Goal: Task Accomplishment & Management: Complete application form

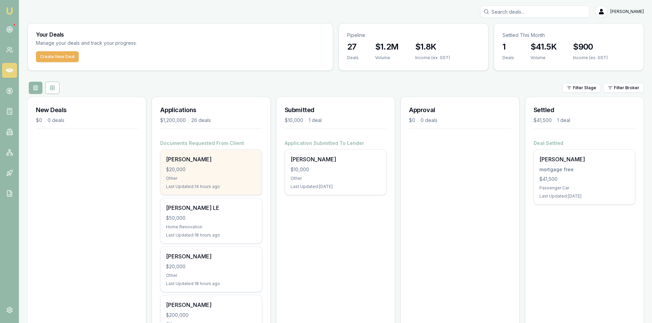
click at [207, 169] on div "$20,000" at bounding box center [211, 169] width 90 height 7
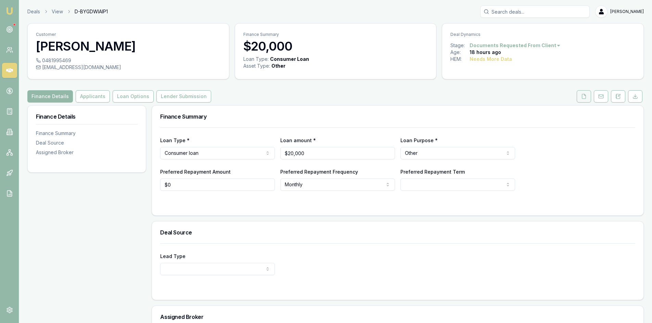
click at [584, 96] on icon at bounding box center [583, 96] width 5 height 5
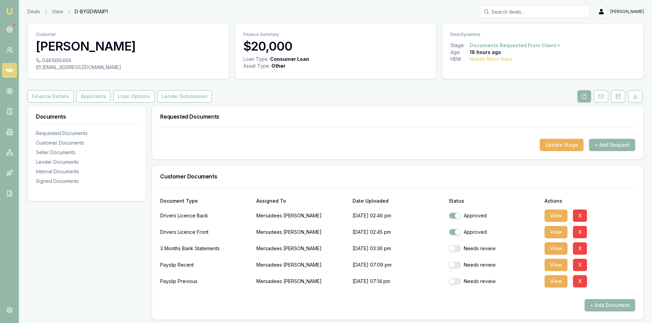
scroll to position [34, 0]
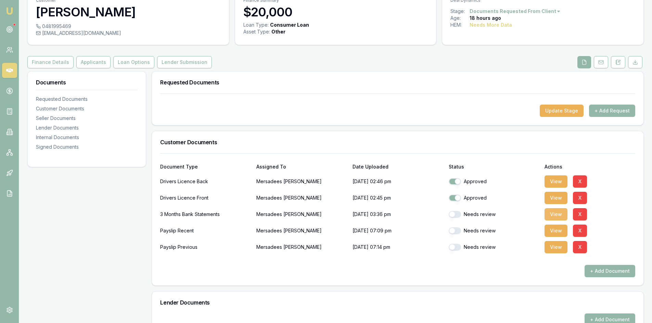
click at [556, 213] on button "View" at bounding box center [555, 214] width 23 height 12
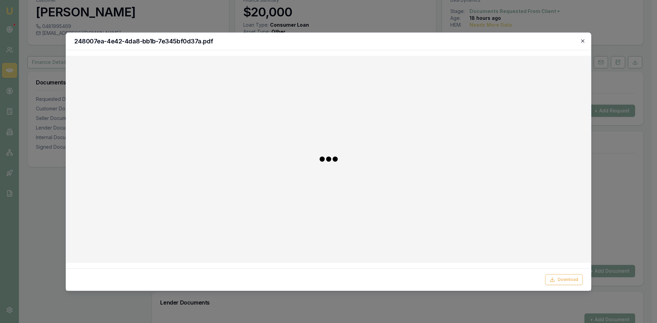
click at [583, 40] on icon "button" at bounding box center [582, 40] width 3 height 3
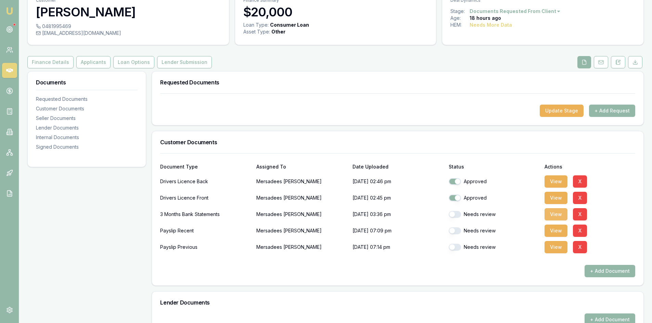
click at [555, 218] on button "View" at bounding box center [555, 214] width 23 height 12
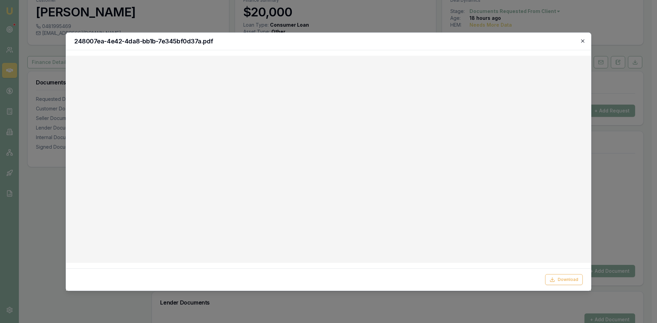
click at [584, 40] on icon "button" at bounding box center [582, 40] width 5 height 5
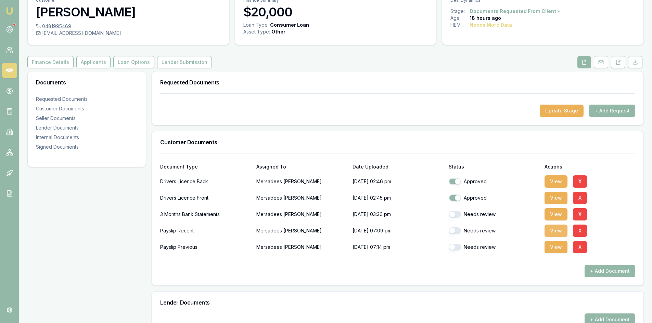
click at [550, 234] on button "View" at bounding box center [555, 231] width 23 height 12
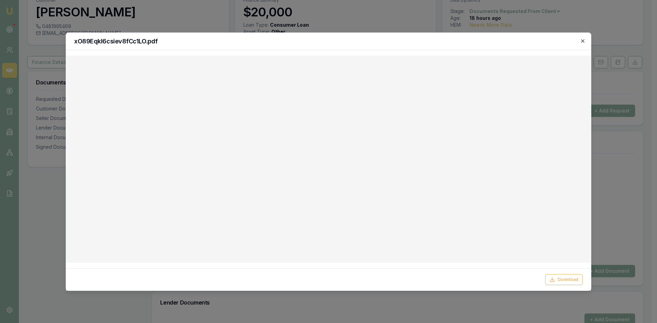
click at [583, 42] on icon "button" at bounding box center [582, 40] width 5 height 5
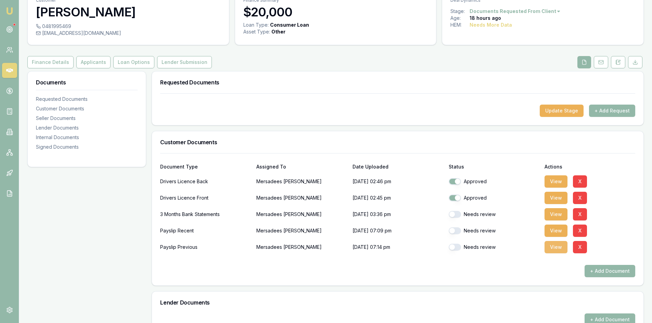
click at [552, 251] on button "View" at bounding box center [555, 247] width 23 height 12
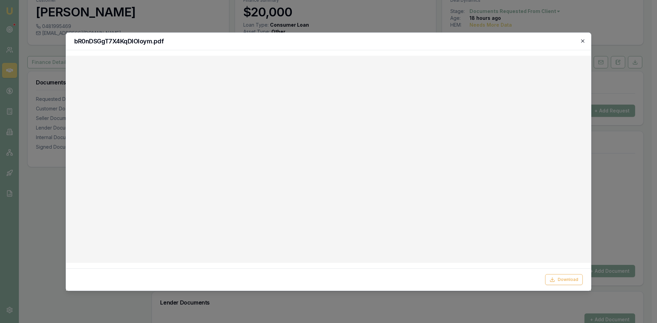
click at [583, 43] on div "bR0nDSGgT7X4KqDlOIoym.pdf Download Close" at bounding box center [329, 162] width 526 height 259
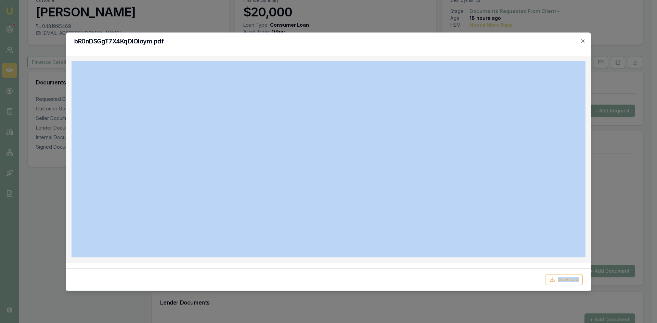
click at [582, 41] on icon "button" at bounding box center [582, 40] width 3 height 3
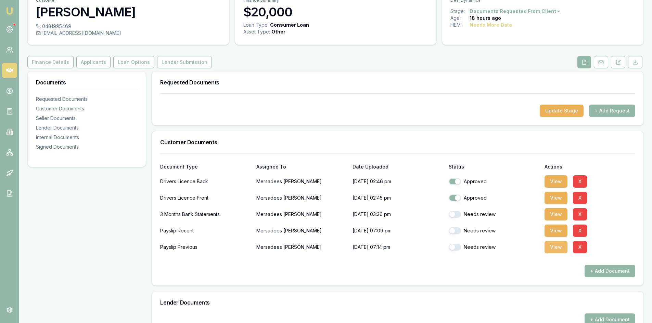
click at [554, 246] on button "View" at bounding box center [555, 247] width 23 height 12
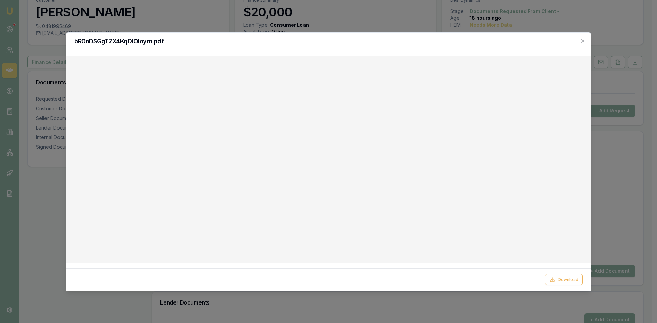
click at [583, 39] on icon "button" at bounding box center [582, 40] width 5 height 5
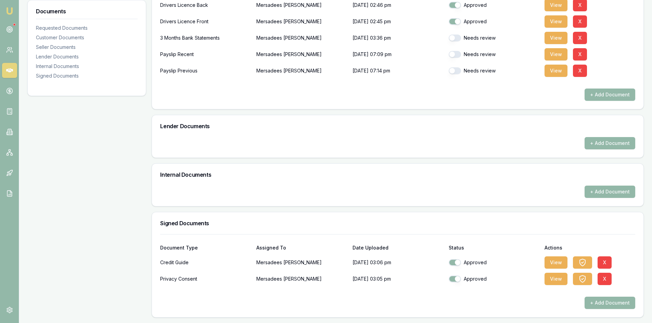
scroll to position [142, 0]
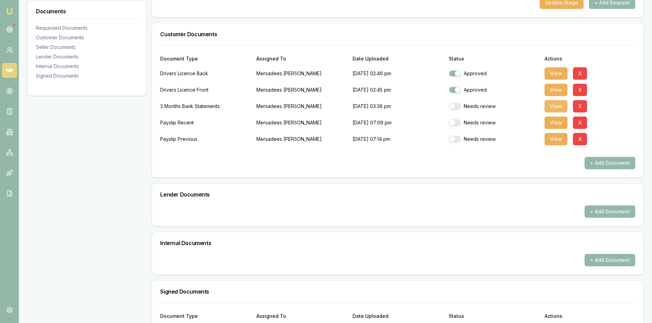
click at [558, 108] on button "View" at bounding box center [555, 106] width 23 height 12
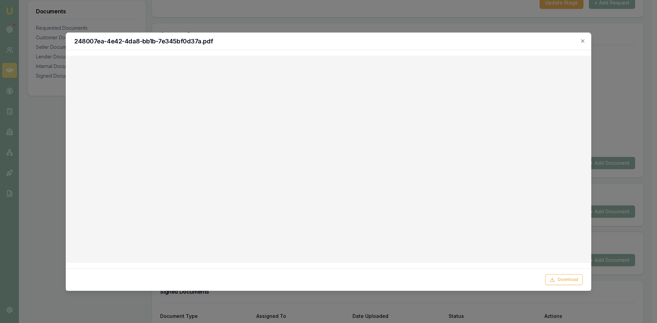
click at [623, 73] on div at bounding box center [328, 161] width 657 height 323
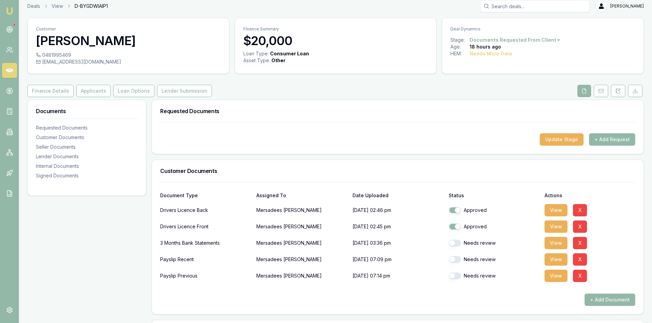
scroll to position [0, 0]
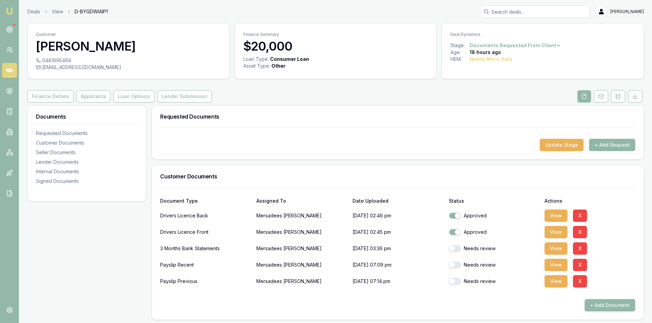
click at [610, 146] on button "+ Add Request" at bounding box center [612, 145] width 46 height 12
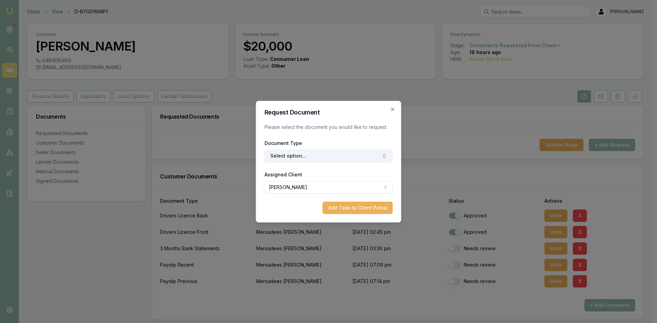
click at [301, 158] on button "Select option..." at bounding box center [328, 156] width 128 height 12
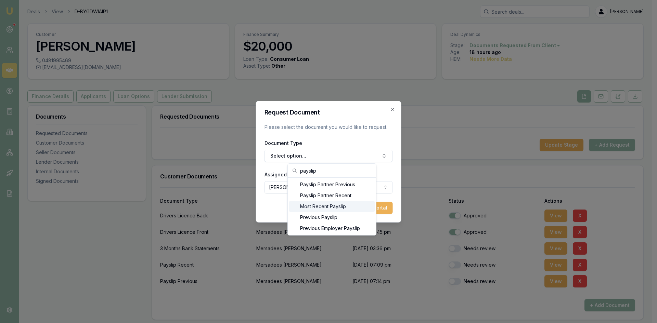
type input "payslip"
click at [318, 208] on div "Most Recent Payslip" at bounding box center [332, 206] width 86 height 11
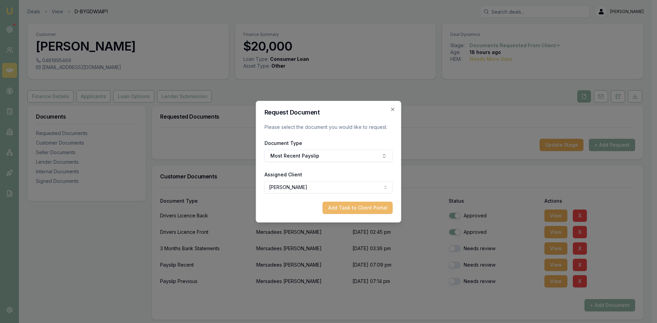
click at [345, 211] on button "Add Task to Client Portal" at bounding box center [358, 208] width 70 height 12
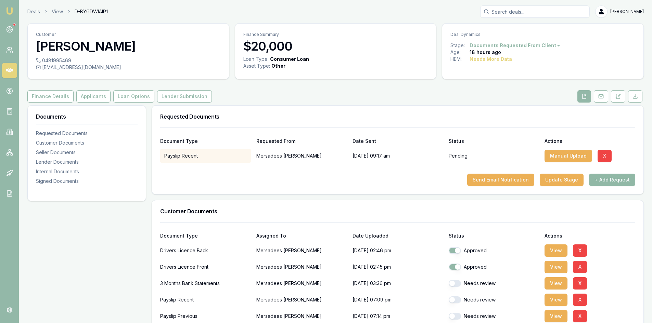
click at [613, 183] on button "+ Add Request" at bounding box center [612, 180] width 46 height 12
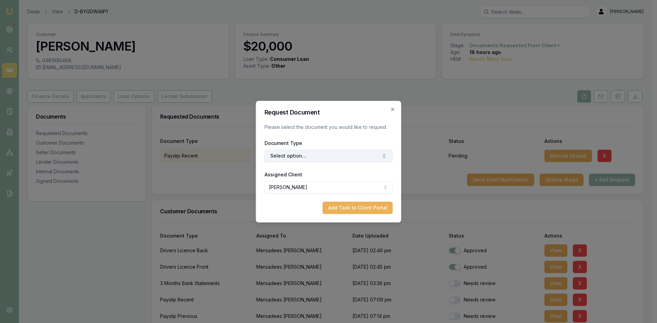
click at [331, 158] on button "Select option..." at bounding box center [328, 156] width 128 height 12
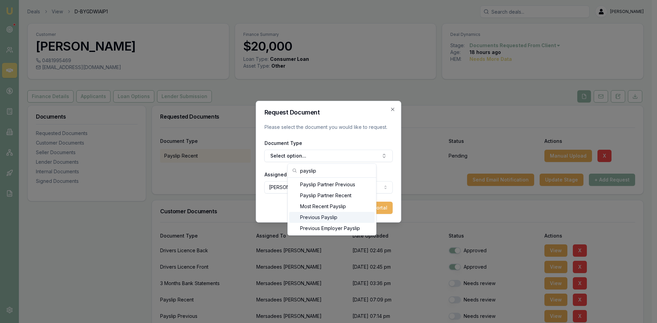
type input "payslip"
click at [328, 219] on div "Previous Payslip" at bounding box center [332, 217] width 86 height 11
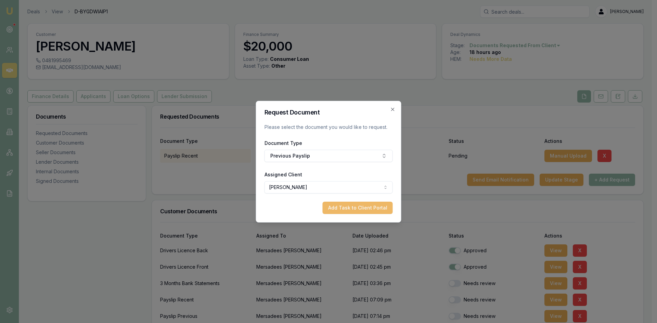
click at [340, 205] on button "Add Task to Client Portal" at bounding box center [358, 208] width 70 height 12
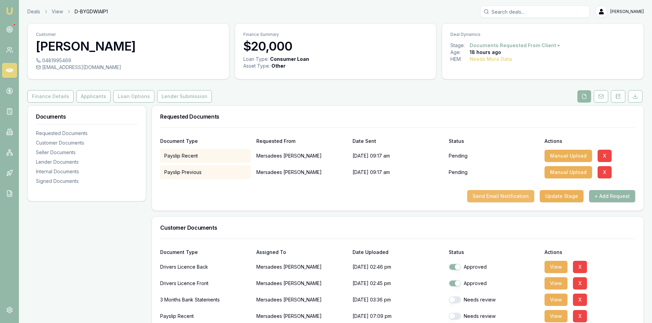
click at [494, 197] on button "Send Email Notification" at bounding box center [500, 196] width 67 height 12
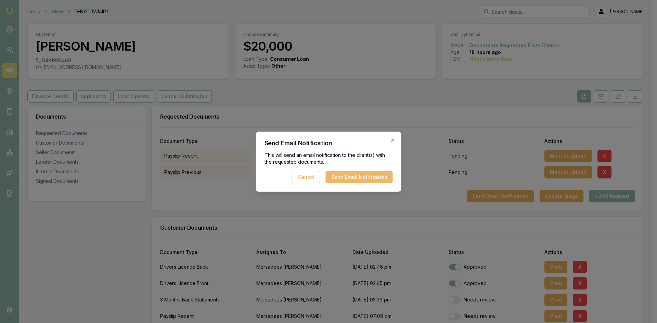
click at [351, 183] on button "Send Email Notification" at bounding box center [359, 177] width 67 height 12
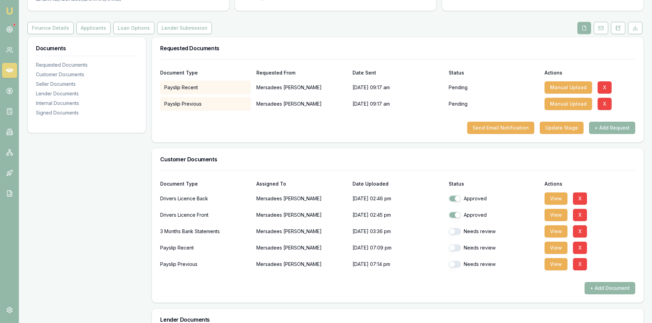
scroll to position [103, 0]
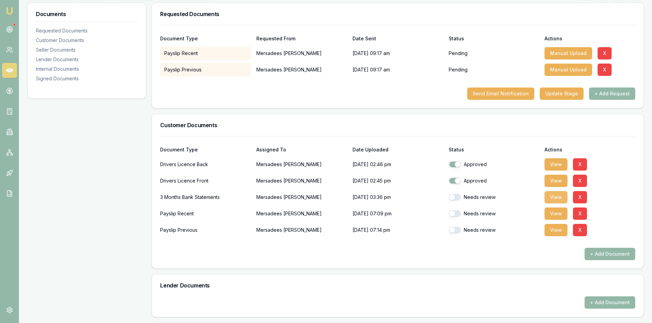
click at [554, 197] on button "View" at bounding box center [555, 197] width 23 height 12
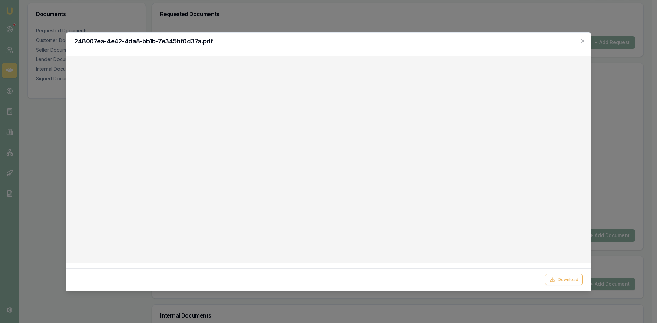
click at [581, 38] on icon "button" at bounding box center [582, 40] width 5 height 5
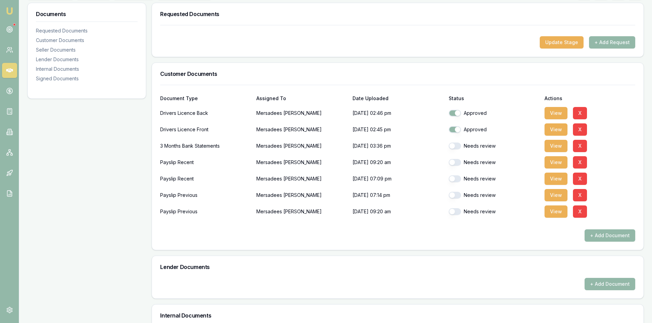
scroll to position [137, 0]
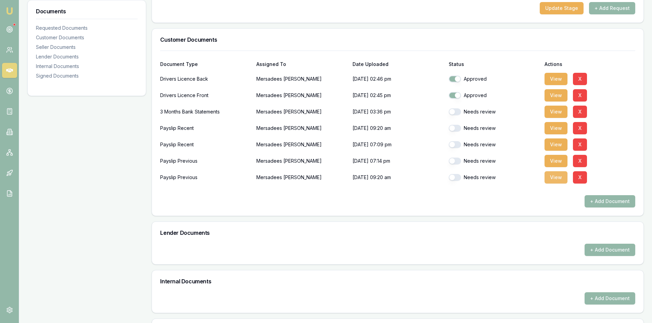
click at [553, 180] on button "View" at bounding box center [555, 177] width 23 height 12
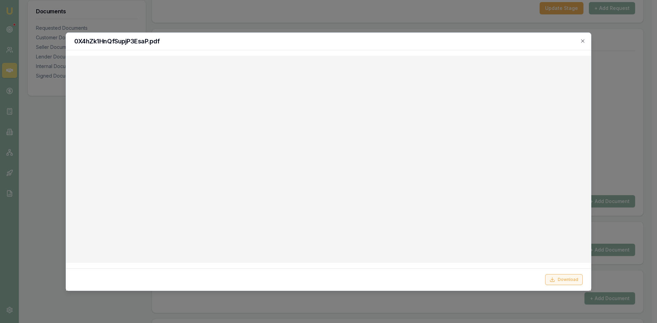
click at [567, 282] on button "Download" at bounding box center [564, 279] width 38 height 11
click at [584, 41] on icon "button" at bounding box center [582, 40] width 5 height 5
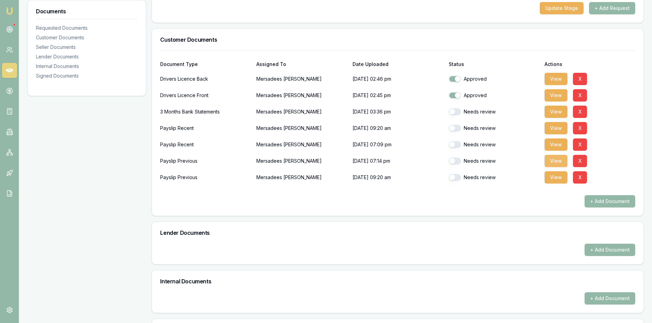
click at [557, 162] on button "View" at bounding box center [555, 161] width 23 height 12
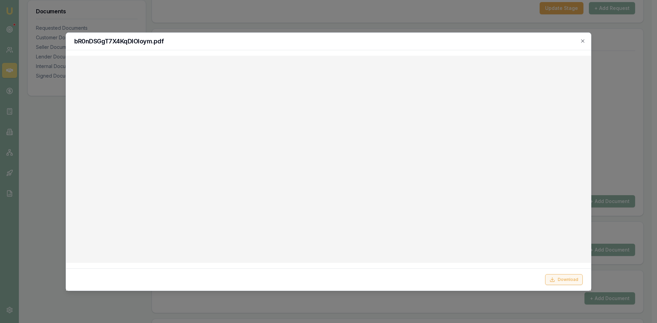
click at [567, 281] on button "Download" at bounding box center [564, 279] width 38 height 11
click at [581, 41] on icon "button" at bounding box center [582, 40] width 5 height 5
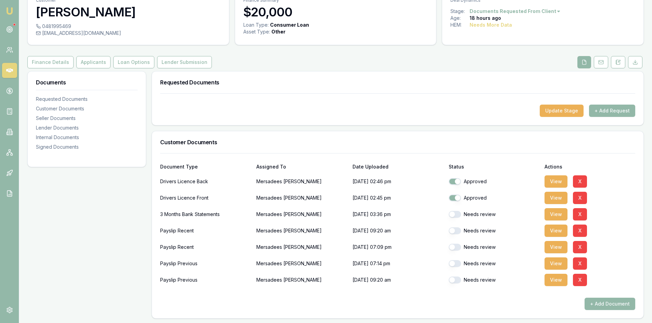
scroll to position [0, 0]
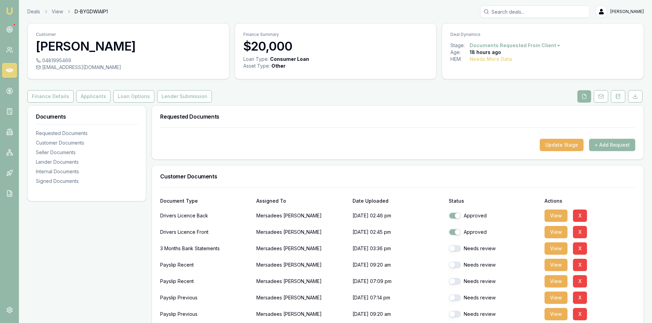
click at [9, 70] on icon at bounding box center [9, 70] width 7 height 4
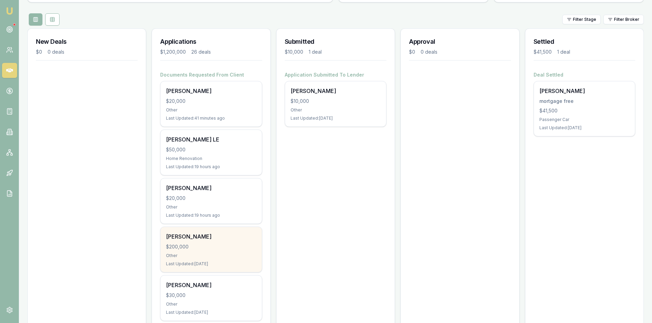
scroll to position [103, 0]
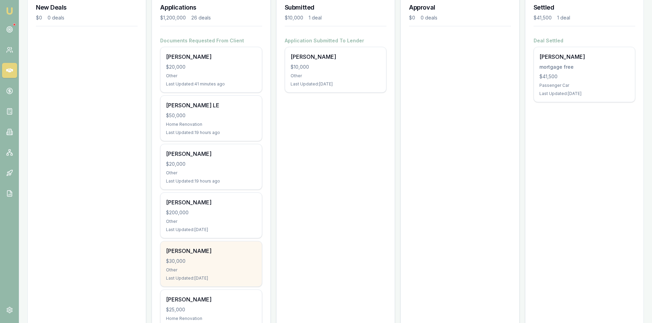
click at [201, 266] on div "HASSAN guler $30,000 Other Last Updated: 1 day ago" at bounding box center [210, 264] width 101 height 45
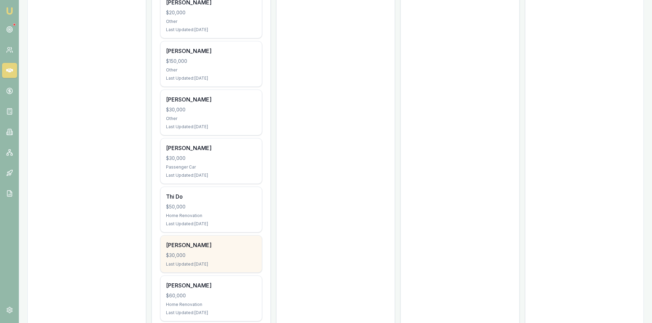
scroll to position [394, 0]
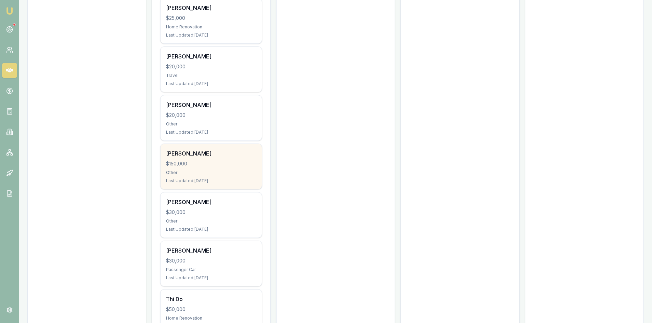
click at [209, 180] on div "Last Updated: 2 days ago" at bounding box center [211, 180] width 90 height 5
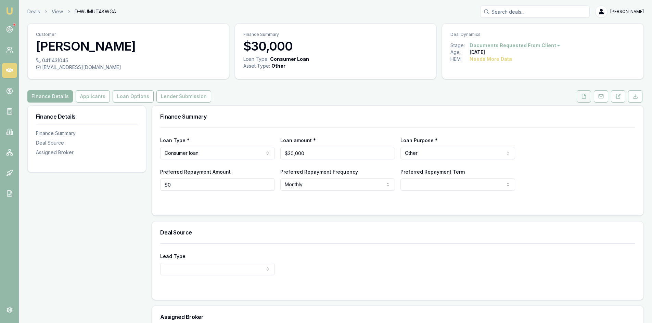
drag, startPoint x: 583, startPoint y: 99, endPoint x: 578, endPoint y: 100, distance: 5.2
click at [583, 99] on icon at bounding box center [584, 96] width 4 height 4
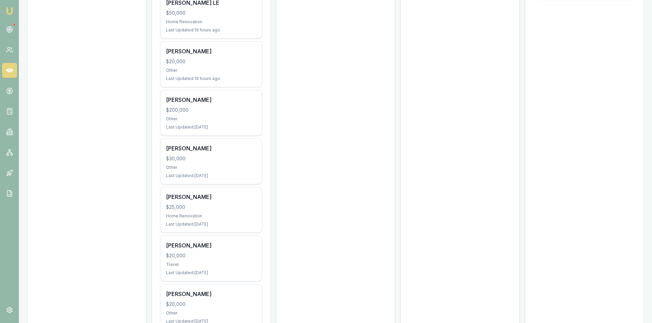
scroll to position [240, 0]
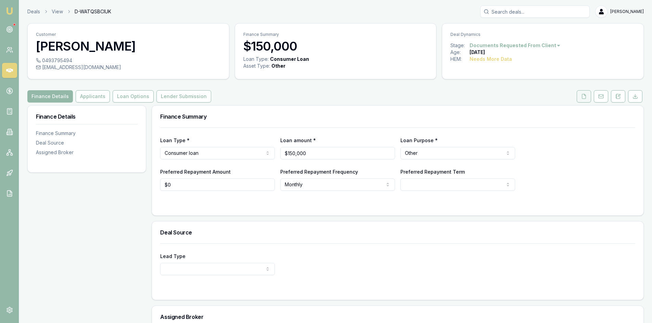
click at [585, 98] on icon at bounding box center [583, 96] width 5 height 5
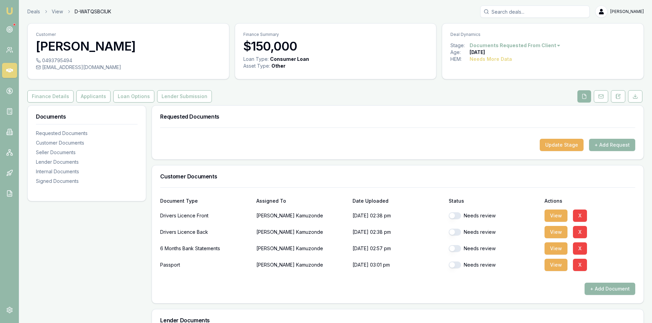
click at [457, 216] on button "button" at bounding box center [455, 215] width 12 height 7
checkbox input "true"
click at [455, 233] on button "button" at bounding box center [455, 232] width 12 height 7
checkbox input "true"
click at [456, 248] on button "button" at bounding box center [455, 248] width 12 height 7
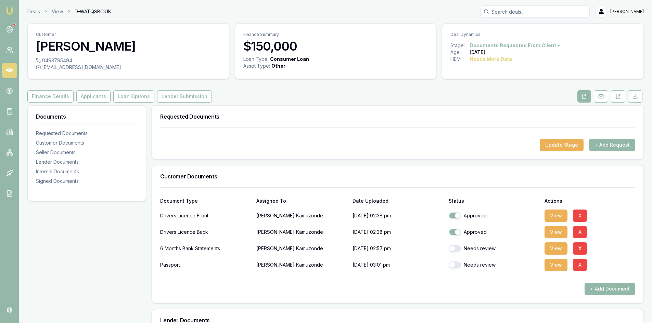
checkbox input "true"
click at [453, 267] on button "button" at bounding box center [455, 265] width 12 height 7
checkbox input "true"
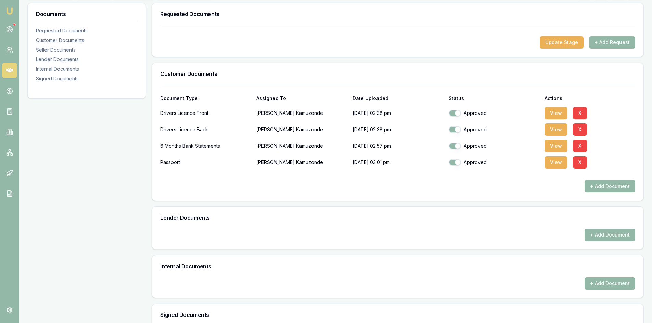
scroll to position [194, 0]
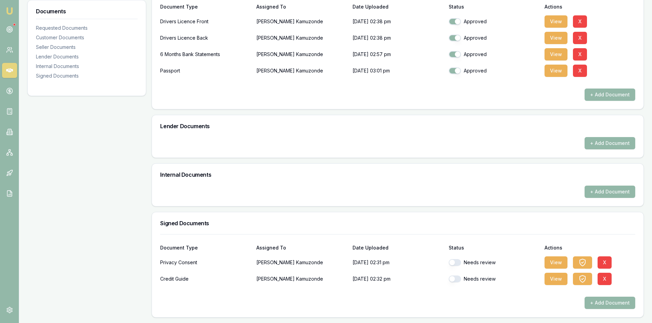
click at [458, 263] on button "button" at bounding box center [455, 262] width 12 height 7
checkbox input "true"
click at [458, 280] on button "button" at bounding box center [455, 279] width 12 height 7
checkbox input "true"
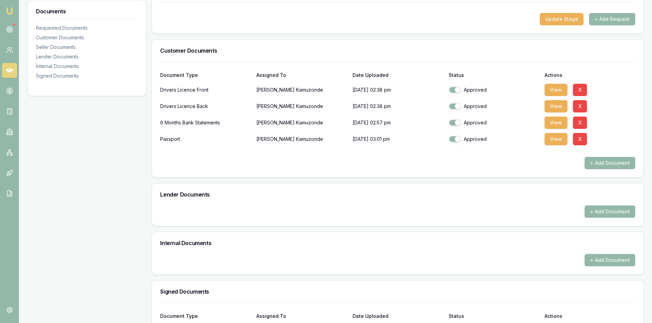
scroll to position [92, 0]
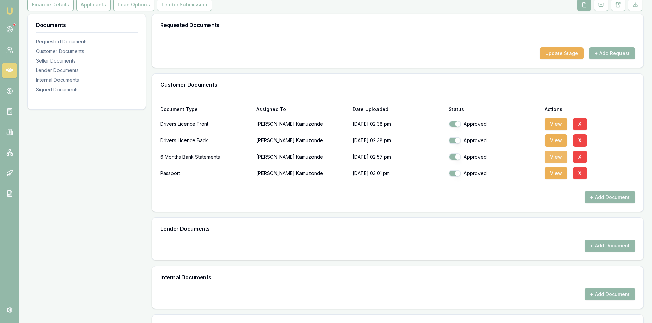
click at [556, 158] on button "View" at bounding box center [555, 157] width 23 height 12
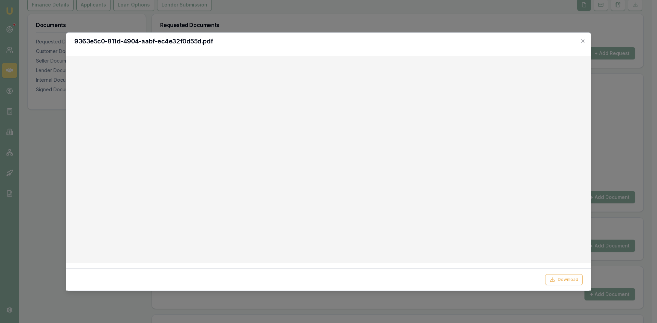
click at [584, 40] on icon "button" at bounding box center [582, 40] width 3 height 3
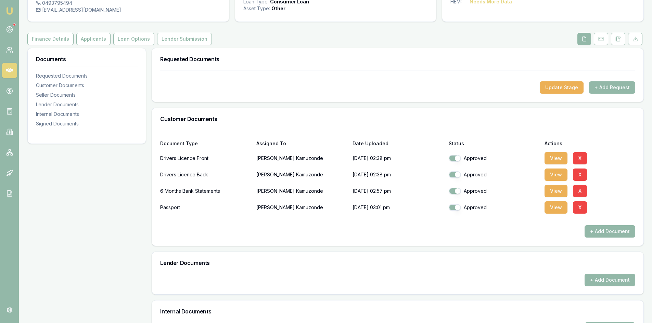
scroll to position [0, 0]
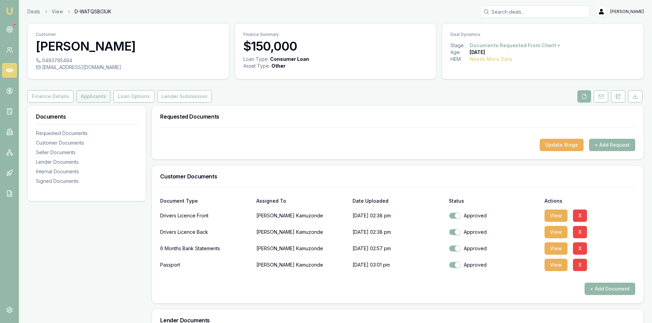
click at [87, 97] on button "Applicants" at bounding box center [93, 96] width 34 height 12
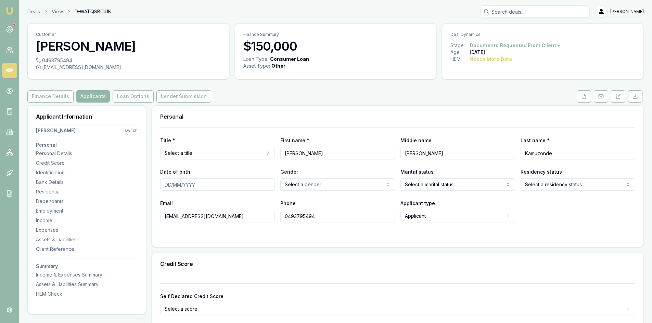
click at [199, 155] on html "Emu Broker Deals View D-WATQSBCIUK Steven Nguyen Toggle Menu Customer Tawanda K…" at bounding box center [326, 161] width 652 height 323
click at [300, 154] on input "Tawanda" at bounding box center [337, 153] width 115 height 12
click at [583, 98] on icon at bounding box center [583, 96] width 5 height 5
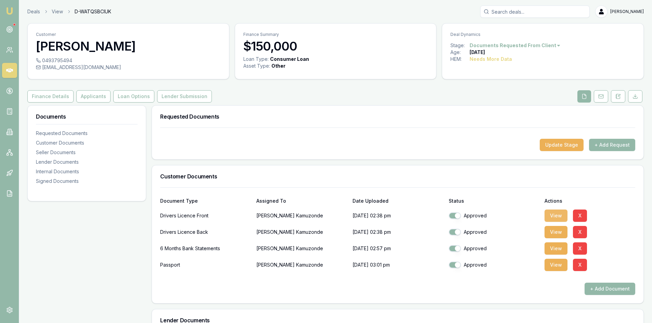
click at [556, 217] on button "View" at bounding box center [555, 216] width 23 height 12
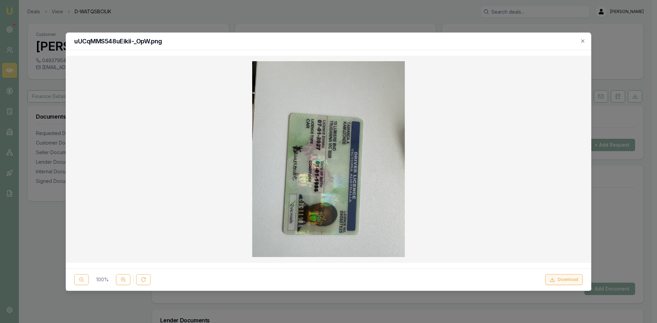
click at [565, 283] on button "Download" at bounding box center [564, 279] width 38 height 11
click at [358, 26] on div at bounding box center [328, 161] width 657 height 323
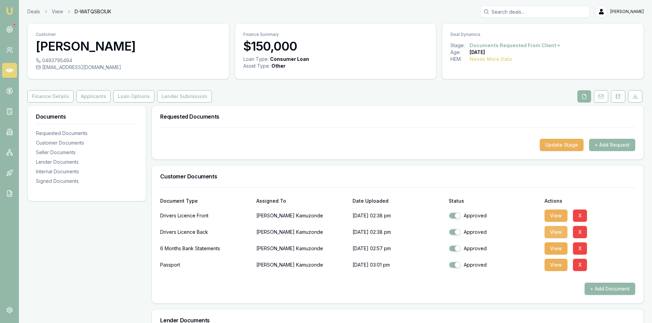
click at [556, 235] on button "View" at bounding box center [555, 232] width 23 height 12
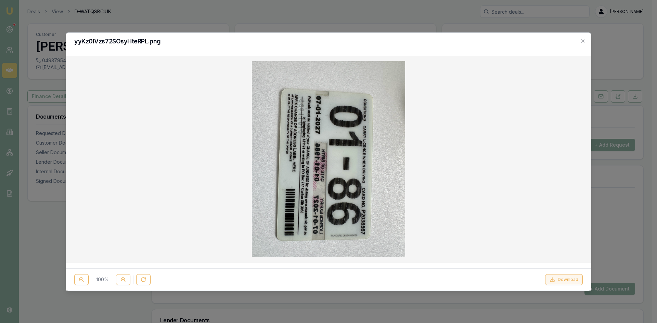
click at [566, 281] on button "Download" at bounding box center [564, 279] width 38 height 11
click at [628, 118] on div at bounding box center [328, 161] width 657 height 323
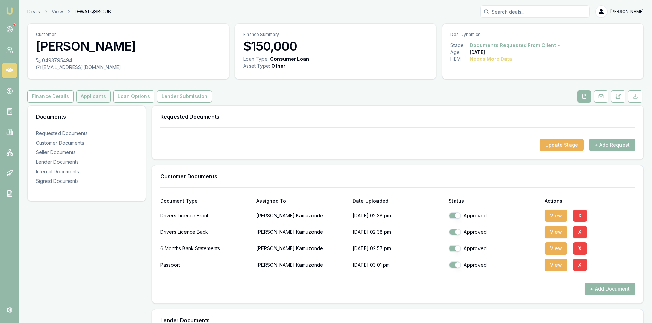
click at [84, 96] on button "Applicants" at bounding box center [93, 96] width 34 height 12
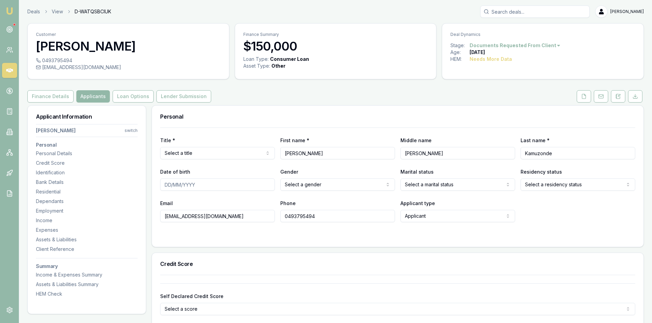
click at [199, 154] on html "Emu Broker Deals View D-WATQSBCIUK Steven Nguyen Toggle Menu Customer Tawanda K…" at bounding box center [326, 161] width 652 height 323
click at [212, 182] on input "Date of birth" at bounding box center [217, 185] width 115 height 12
click at [584, 231] on form "Title * Mr Mr Mrs Miss Ms Dr Prof First name * Tawanda Middle name Allan Last n…" at bounding box center [397, 183] width 475 height 111
click at [572, 216] on div "Email justmadebetterdevelop@gmail.com Phone 0493795494 Applicant type Applicant…" at bounding box center [397, 210] width 475 height 23
click at [169, 183] on input "Date of birth" at bounding box center [217, 185] width 115 height 12
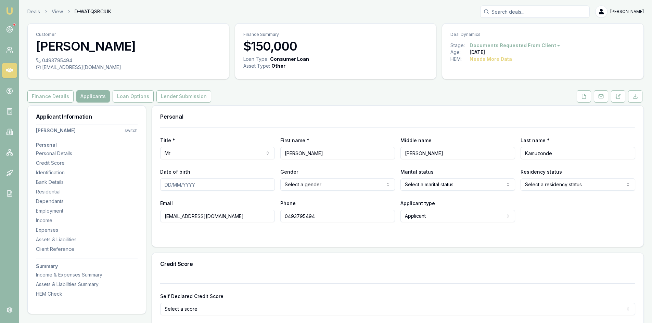
click at [167, 185] on input "Date of birth" at bounding box center [217, 185] width 115 height 12
click at [175, 185] on input "11/19/86" at bounding box center [217, 185] width 115 height 12
type input "1"
type input "01/01/1986"
click at [326, 189] on html "Emu Broker Deals View D-WATQSBCIUK Steven Nguyen Toggle Menu Customer Tawanda K…" at bounding box center [326, 161] width 652 height 323
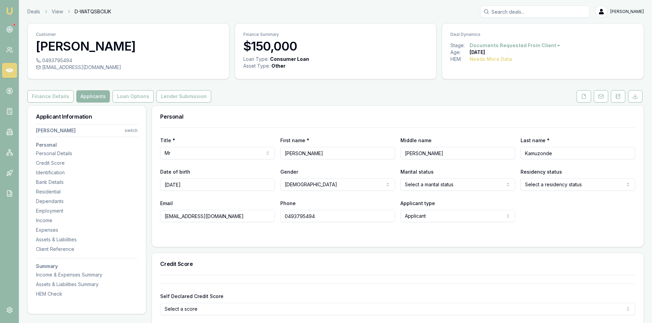
click at [443, 187] on html "Emu Broker Deals View D-WATQSBCIUK Steven Nguyen Toggle Menu Customer Tawanda K…" at bounding box center [326, 161] width 652 height 323
click at [564, 187] on html "Emu Broker Deals View D-WATQSBCIUK Steven Nguyen Toggle Menu Customer Tawanda K…" at bounding box center [326, 161] width 652 height 323
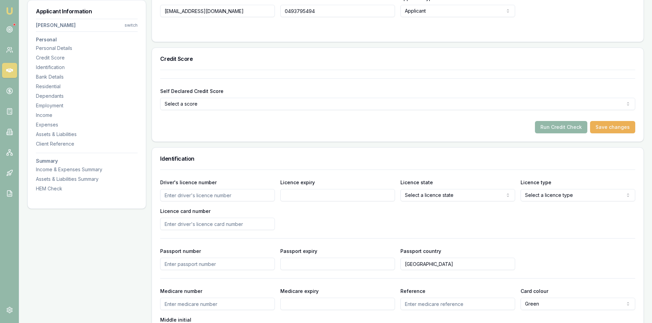
scroll to position [240, 0]
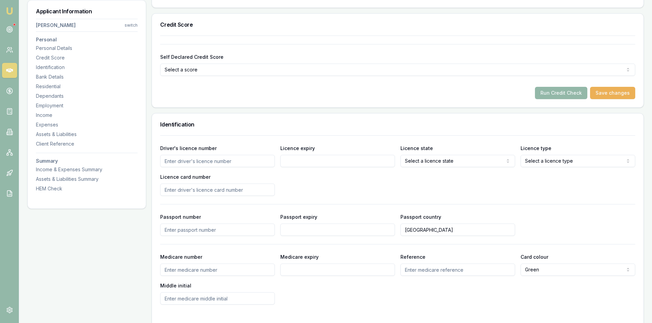
click at [189, 164] on input "Driver's licence number" at bounding box center [217, 161] width 115 height 12
type input "095857525"
click at [330, 165] on input "Licence expiry" at bounding box center [337, 161] width 115 height 12
click at [331, 165] on input "Licence expiry" at bounding box center [337, 161] width 115 height 12
type input "0701/2027"
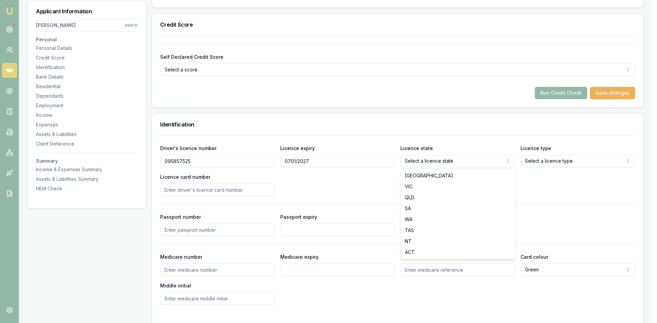
select select "VIC"
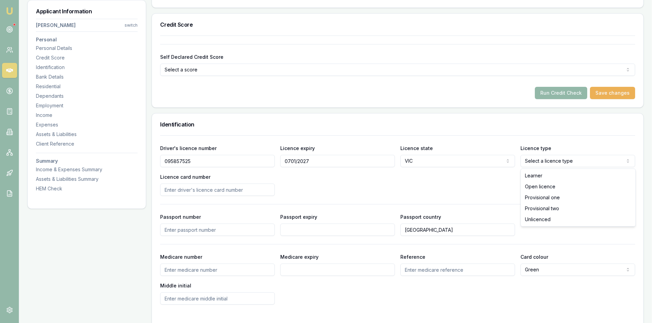
select select "OPEN_LICENCE"
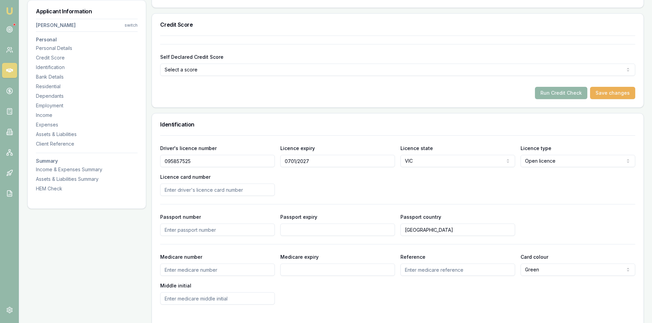
click at [182, 192] on input "Licence card number" at bounding box center [217, 190] width 115 height 12
click at [169, 192] on input "Licence card number" at bounding box center [217, 190] width 115 height 12
type input "P2038567"
click at [323, 186] on div "Driver's licence number 095857525 Licence expiry 0701/2027 Licence state VIC NS…" at bounding box center [397, 170] width 475 height 52
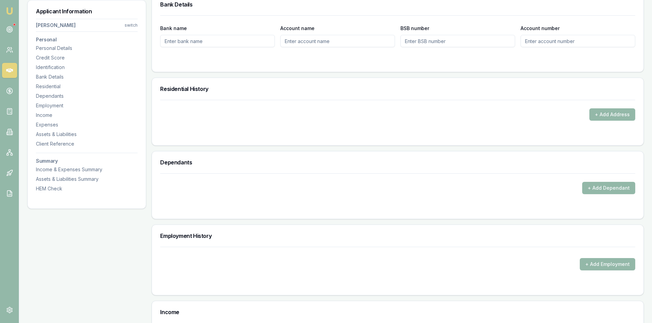
scroll to position [616, 0]
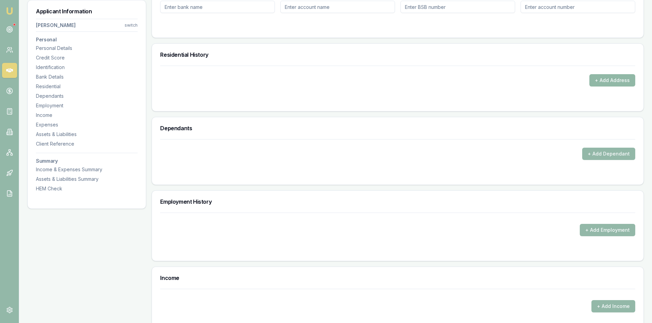
click at [594, 79] on button "+ Add Address" at bounding box center [612, 80] width 46 height 12
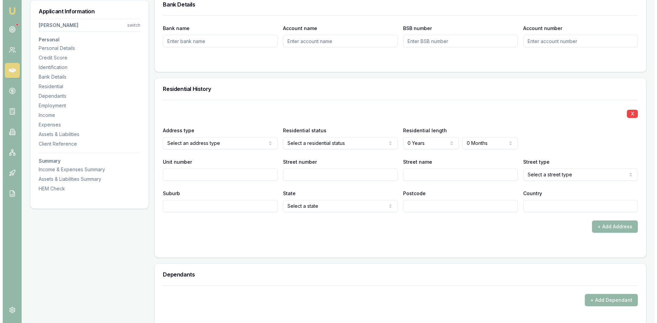
scroll to position [547, 0]
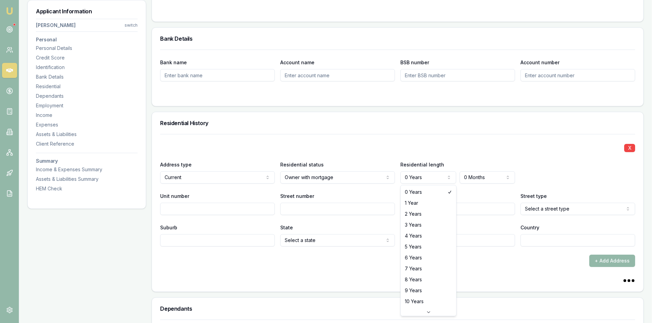
select select "3"
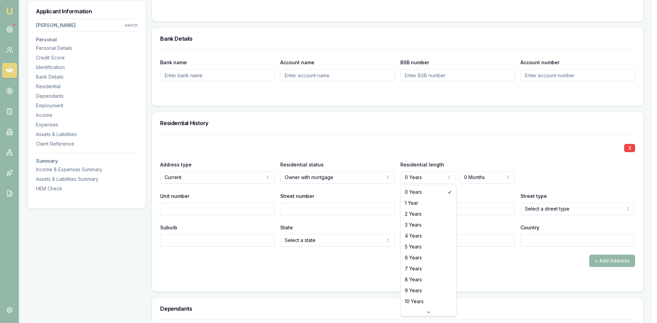
select select "3"
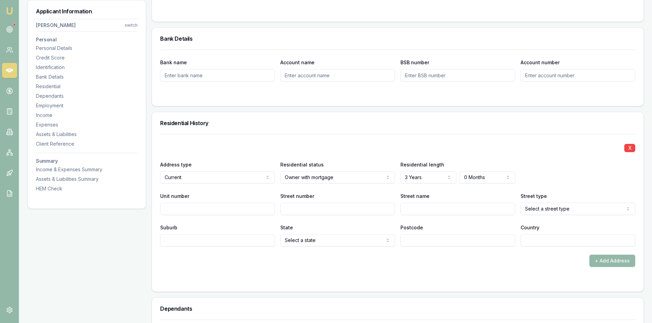
click at [182, 208] on input "Unit number" at bounding box center [217, 209] width 115 height 12
drag, startPoint x: 582, startPoint y: 162, endPoint x: 577, endPoint y: 160, distance: 6.0
click at [582, 162] on div "Address type Current Current Previous Residential status Owner with mortgage Ow…" at bounding box center [397, 171] width 475 height 23
click at [310, 208] on input "Street number" at bounding box center [337, 209] width 115 height 12
type input "15 Lumiere"
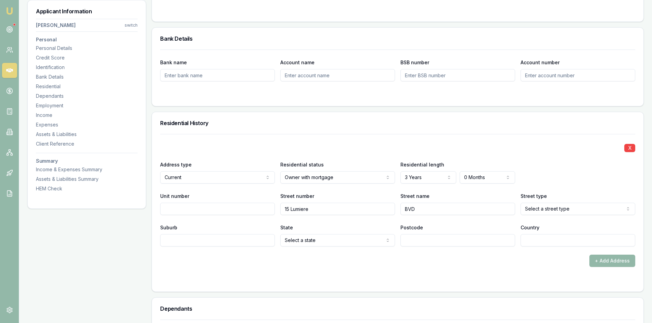
type input "BVD"
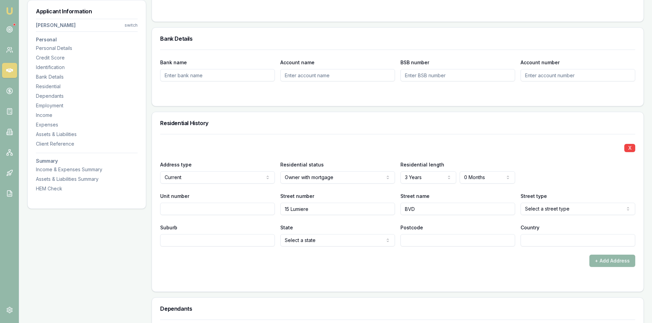
click at [319, 209] on input "15 Lumiere" at bounding box center [337, 209] width 115 height 12
type input "15"
click at [419, 212] on input "BVD" at bounding box center [457, 209] width 115 height 12
type input "B"
type input "Lumiere"
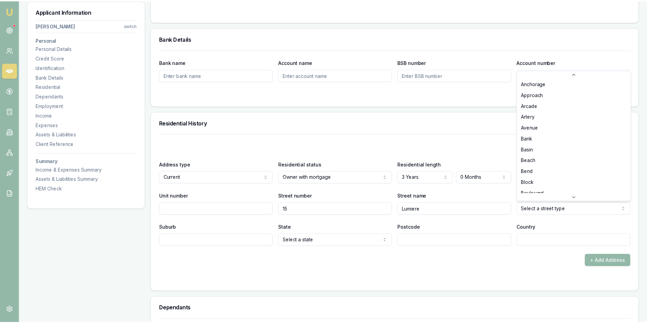
scroll to position [68, 0]
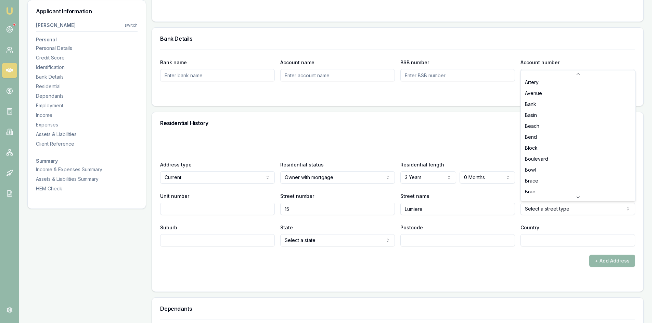
select select "Boulevard"
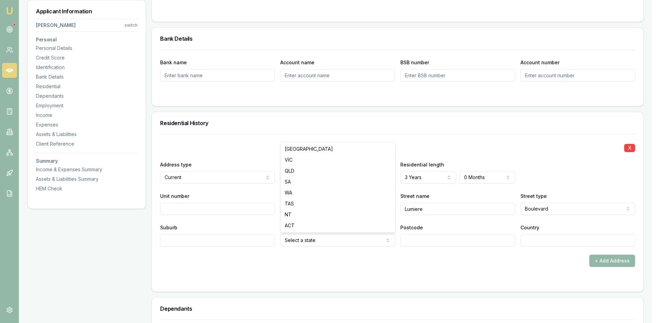
select select "VIC"
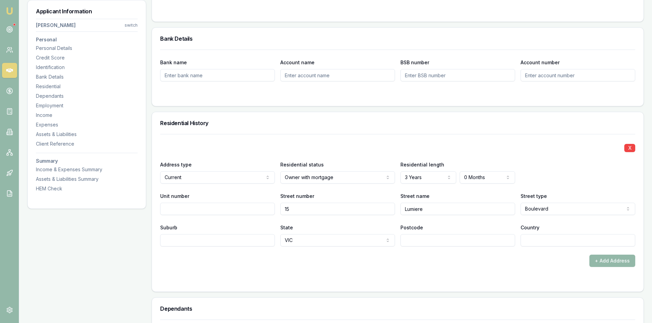
click at [424, 240] on input "Postcode" at bounding box center [457, 240] width 115 height 12
type input "3029"
drag, startPoint x: 392, startPoint y: 277, endPoint x: 519, endPoint y: 247, distance: 130.5
click at [393, 277] on form "X Address type Current Current Previous Residential status Owner with mortgage …" at bounding box center [397, 209] width 475 height 150
type input "a"
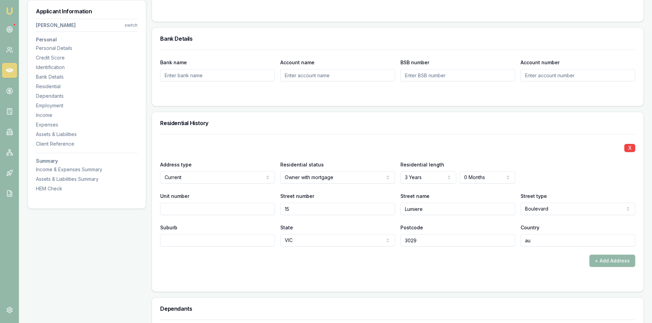
type input "a"
type input "AU"
click at [185, 237] on input "Suburb" at bounding box center [217, 240] width 115 height 12
type input "t"
type input "TRUGANINA"
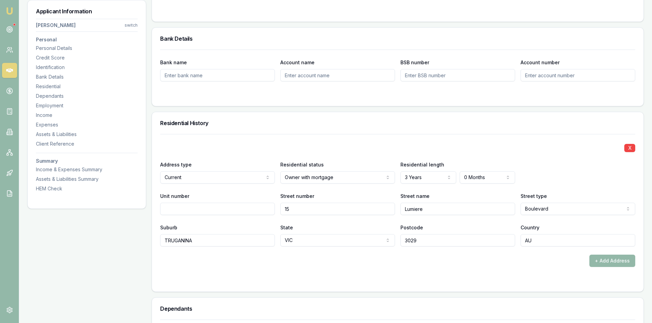
drag, startPoint x: 262, startPoint y: 289, endPoint x: 284, endPoint y: 286, distance: 22.2
click at [264, 289] on div "X Address type Current Current Previous Residential status Owner with mortgage …" at bounding box center [397, 213] width 491 height 158
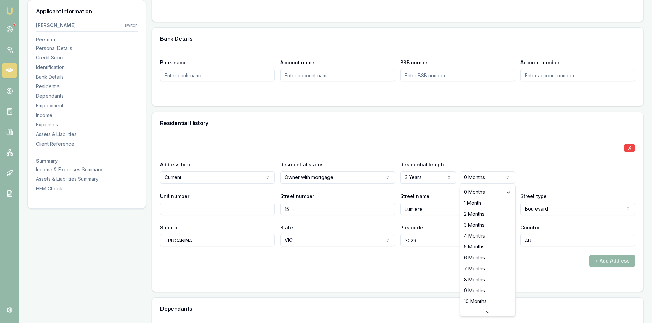
select select "2"
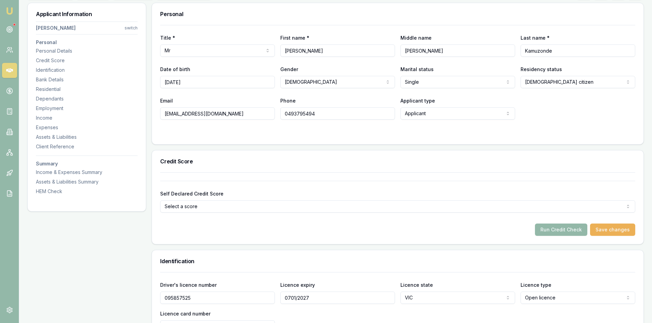
scroll to position [34, 0]
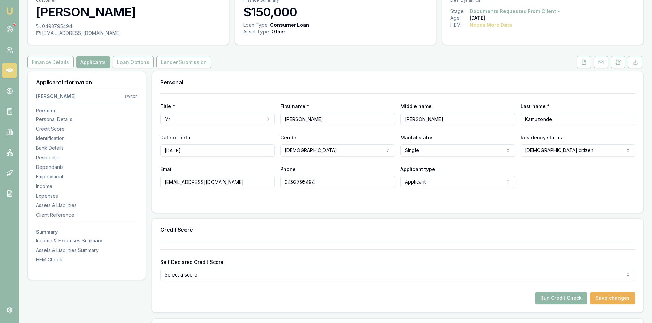
click at [562, 301] on button "Run Credit Check" at bounding box center [561, 298] width 52 height 12
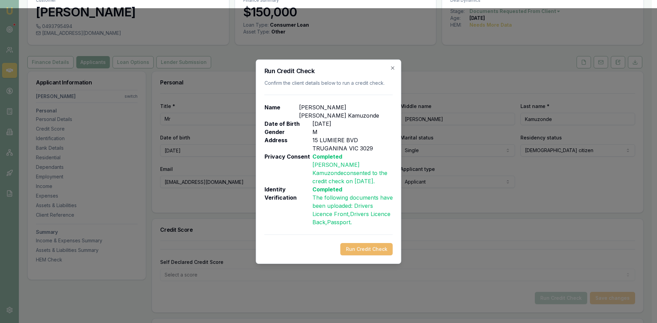
click at [365, 243] on button "Run Credit Check" at bounding box center [366, 249] width 52 height 12
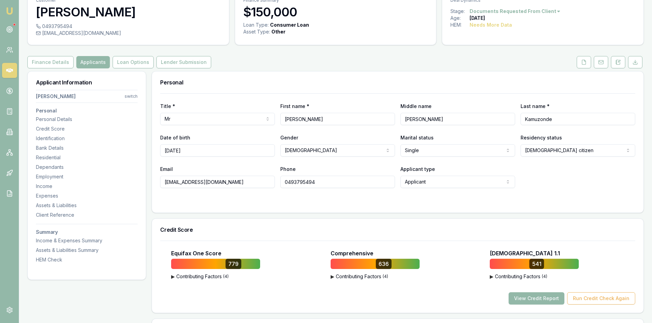
scroll to position [68, 0]
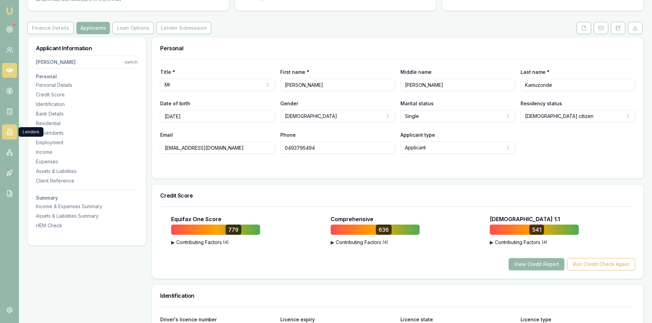
click at [8, 133] on icon at bounding box center [9, 132] width 3 height 6
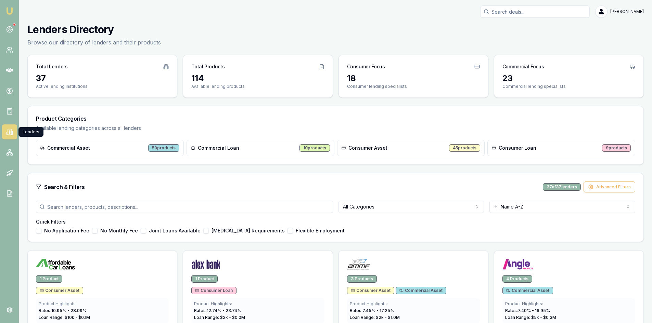
scroll to position [68, 0]
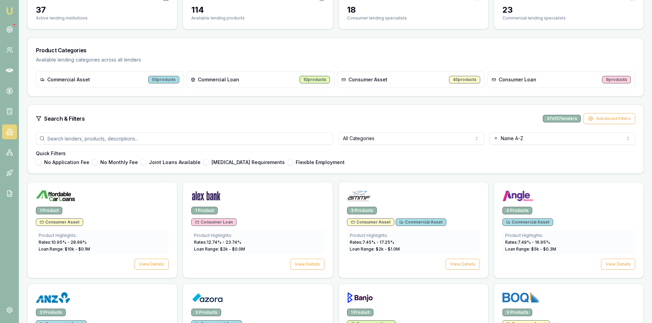
click at [382, 140] on html "Emu Broker Steven Nguyen Toggle Menu Lenders Directory Browse our directory of …" at bounding box center [326, 93] width 652 height 323
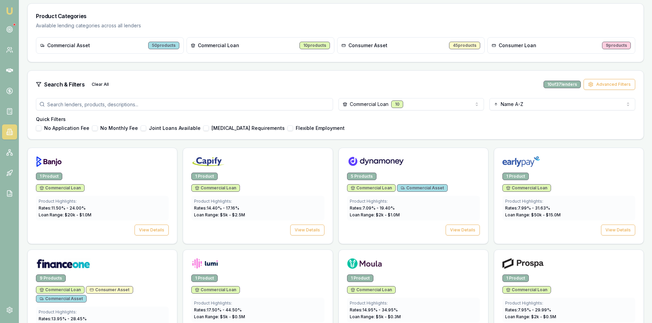
scroll to position [0, 0]
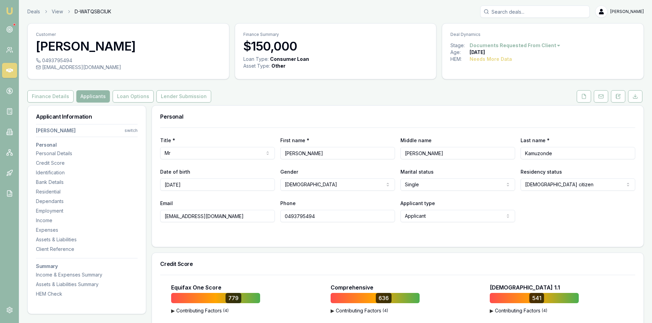
scroll to position [103, 0]
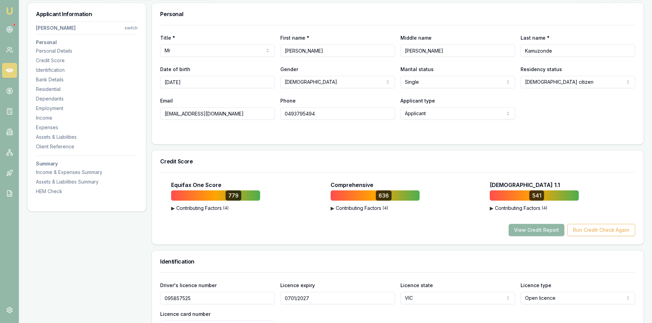
click at [523, 230] on button "View Credit Report" at bounding box center [536, 230] width 56 height 12
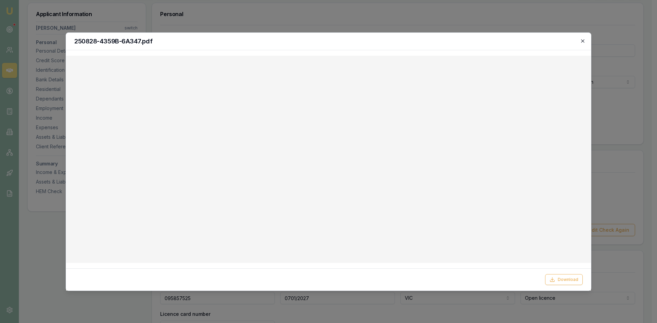
click at [580, 40] on icon "button" at bounding box center [582, 40] width 5 height 5
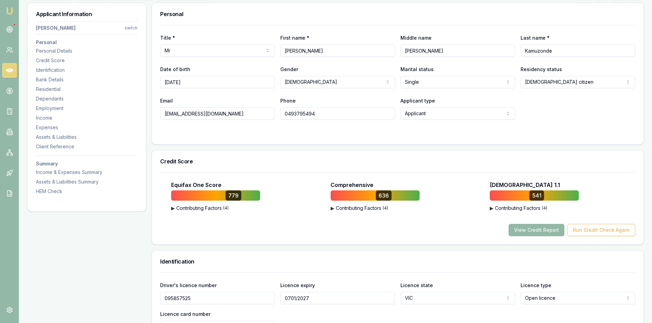
scroll to position [0, 0]
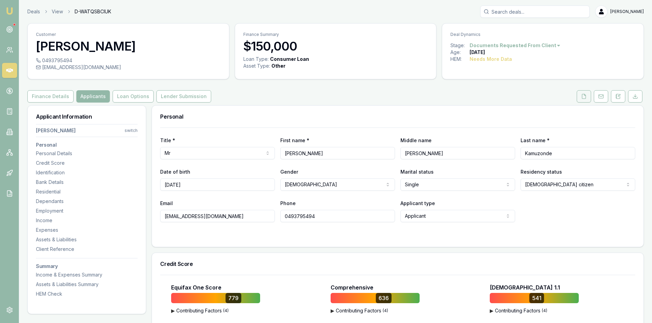
drag, startPoint x: 586, startPoint y: 98, endPoint x: 579, endPoint y: 99, distance: 7.3
click at [585, 98] on icon at bounding box center [583, 96] width 5 height 5
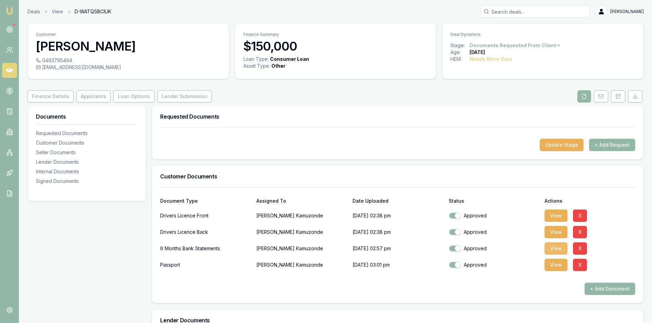
click at [563, 248] on button "View" at bounding box center [555, 249] width 23 height 12
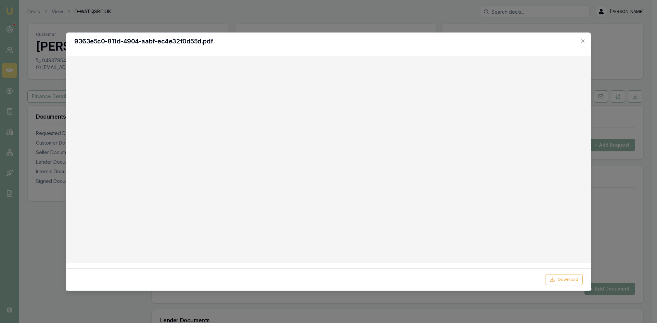
click at [613, 216] on div at bounding box center [328, 161] width 657 height 323
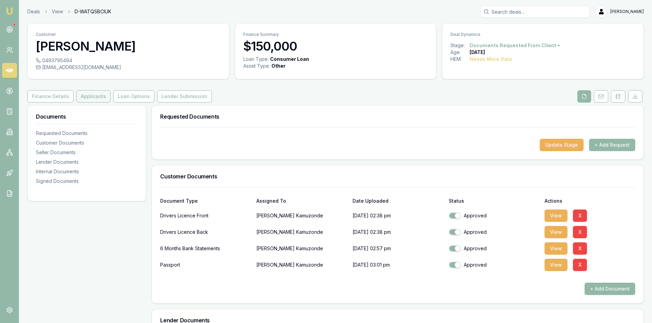
click at [90, 102] on button "Applicants" at bounding box center [93, 96] width 34 height 12
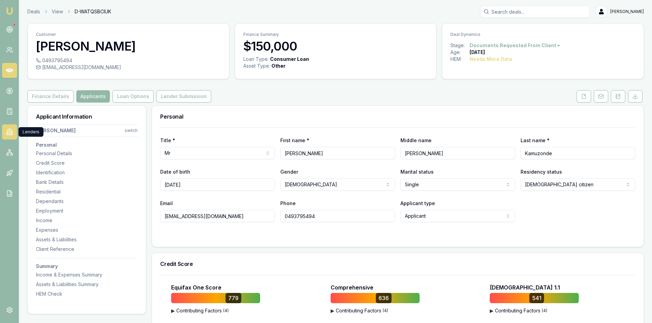
click at [8, 133] on icon at bounding box center [9, 132] width 7 height 7
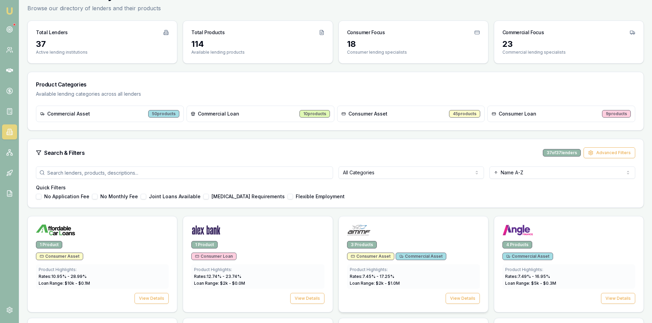
scroll to position [68, 0]
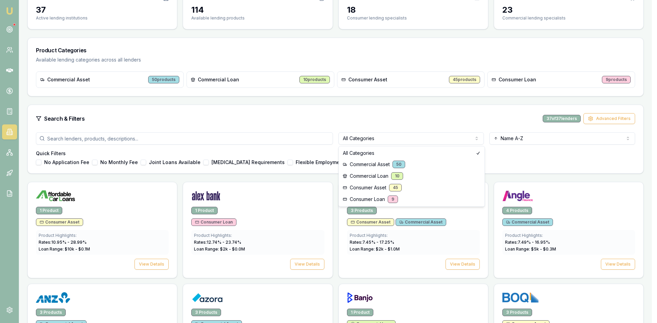
click at [371, 138] on html "Emu Broker Steven Nguyen Toggle Menu Lenders Directory Browse our directory of …" at bounding box center [328, 93] width 657 height 323
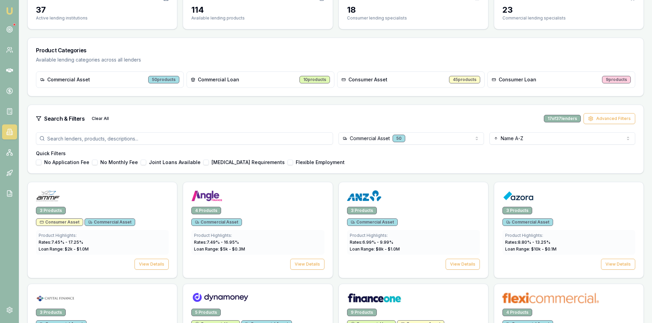
click at [377, 141] on html "Emu Broker Steven Nguyen Toggle Menu Lenders Directory Browse our directory of …" at bounding box center [326, 93] width 652 height 323
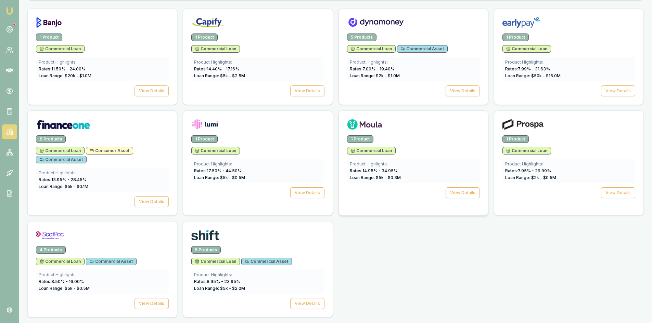
scroll to position [173, 0]
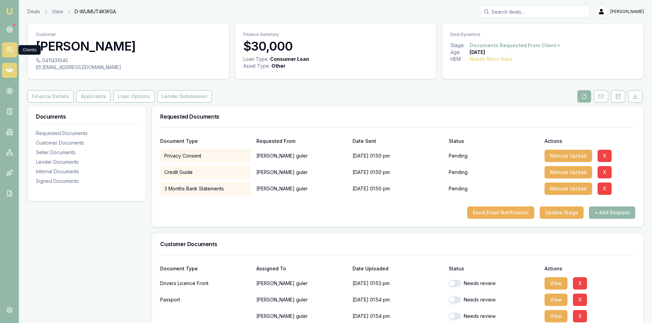
click at [7, 51] on icon at bounding box center [9, 50] width 7 height 7
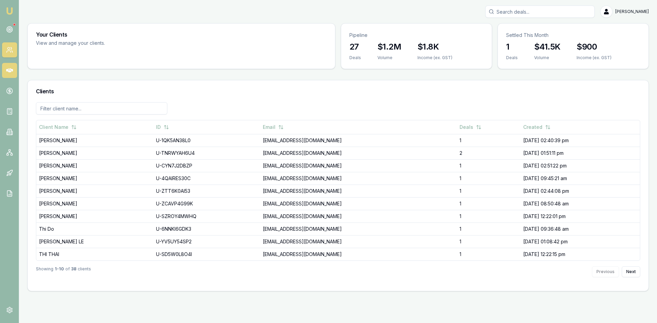
click at [11, 69] on icon at bounding box center [9, 70] width 7 height 4
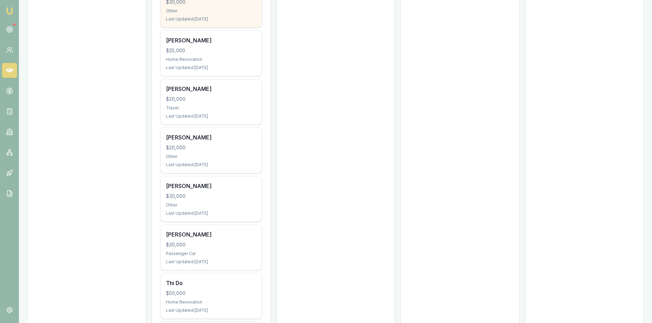
scroll to position [479, 0]
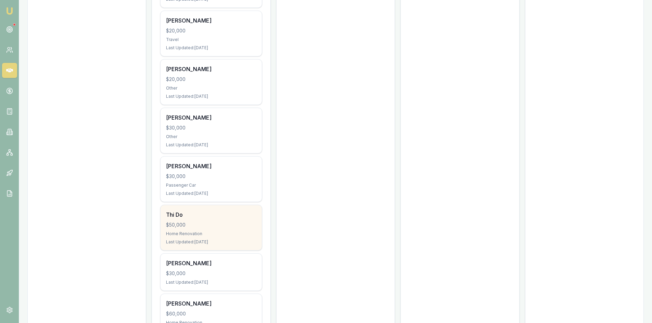
click at [213, 219] on div "Thi Do" at bounding box center [211, 215] width 90 height 8
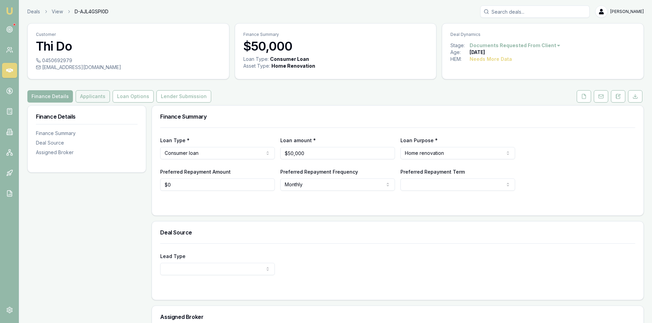
click at [93, 97] on button "Applicants" at bounding box center [93, 96] width 34 height 12
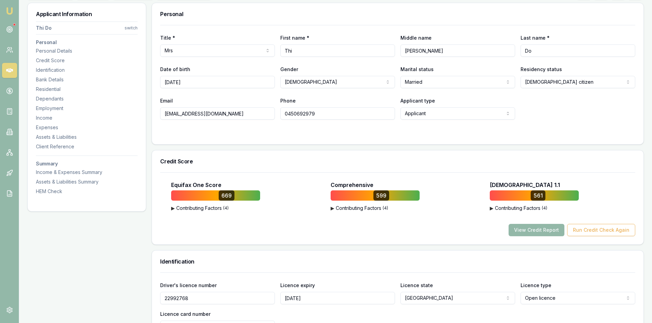
scroll to position [137, 0]
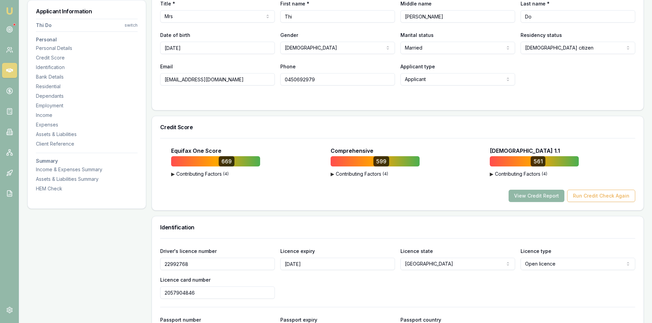
click at [533, 198] on button "View Credit Report" at bounding box center [536, 196] width 56 height 12
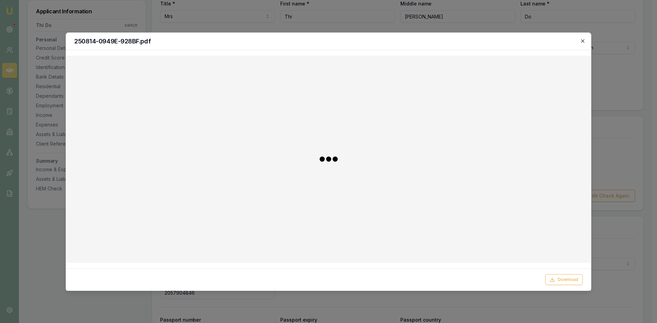
click at [582, 42] on icon "button" at bounding box center [582, 40] width 5 height 5
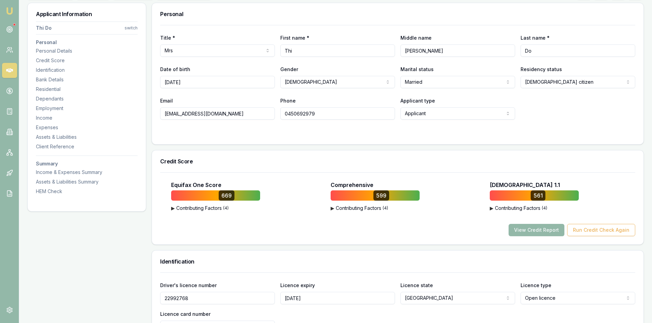
scroll to position [34, 0]
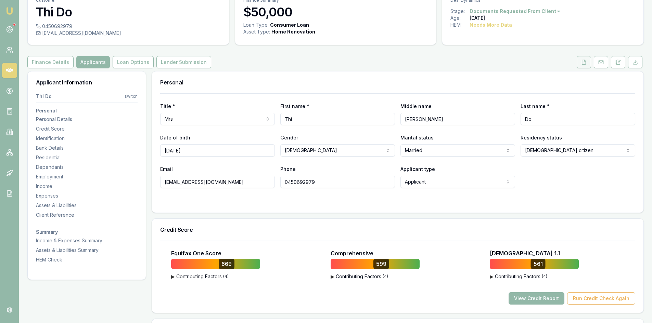
click at [583, 60] on icon at bounding box center [583, 62] width 5 height 5
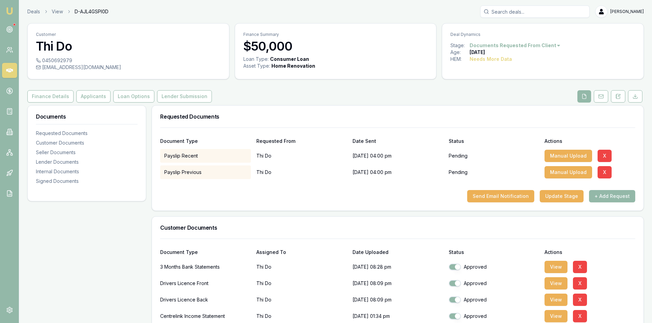
scroll to position [68, 0]
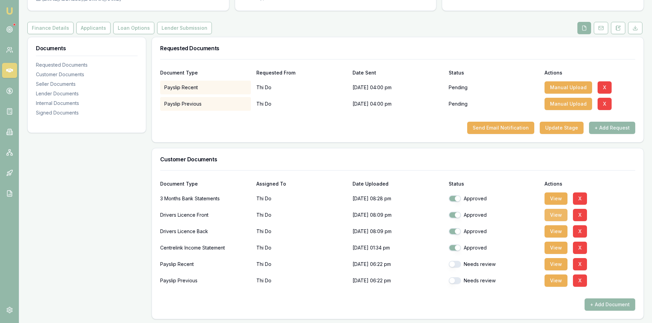
click at [557, 217] on button "View" at bounding box center [555, 215] width 23 height 12
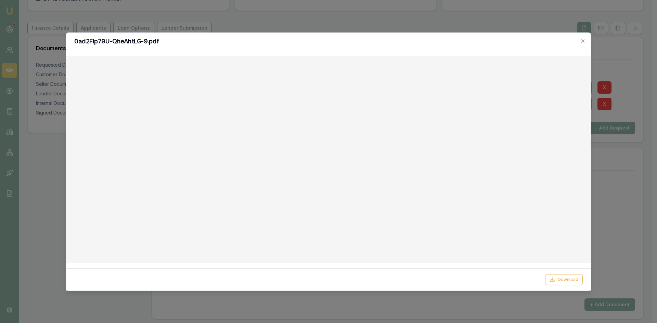
click at [586, 40] on div "0ad2Flp79U-QheAhtLG-9.pdf" at bounding box center [328, 41] width 525 height 17
click at [585, 42] on icon "button" at bounding box center [582, 40] width 5 height 5
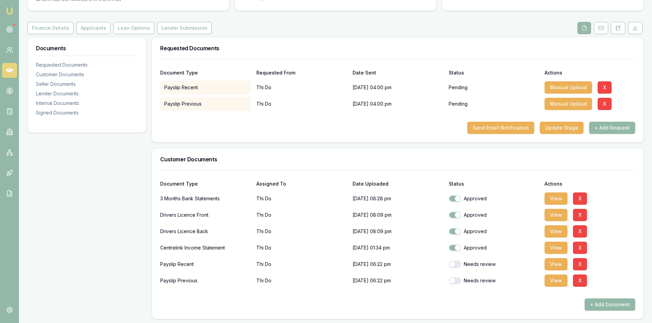
scroll to position [0, 0]
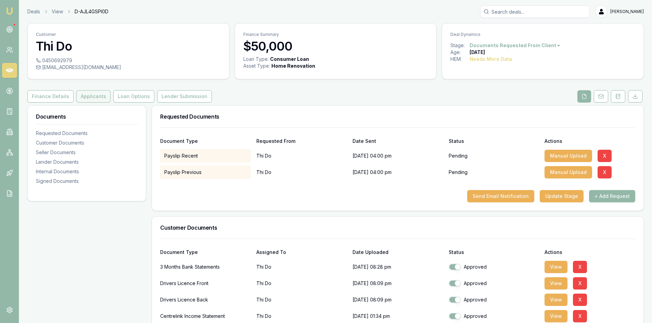
click at [91, 99] on button "Applicants" at bounding box center [93, 96] width 34 height 12
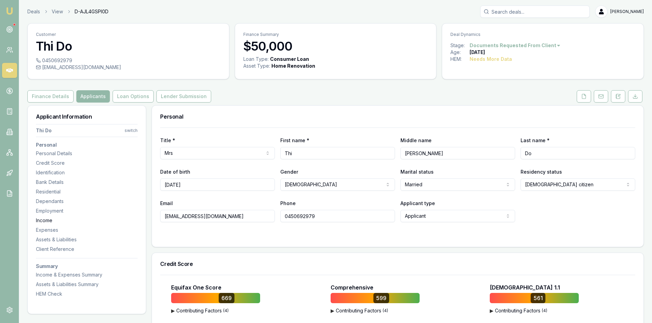
drag, startPoint x: 221, startPoint y: 216, endPoint x: 136, endPoint y: 219, distance: 84.9
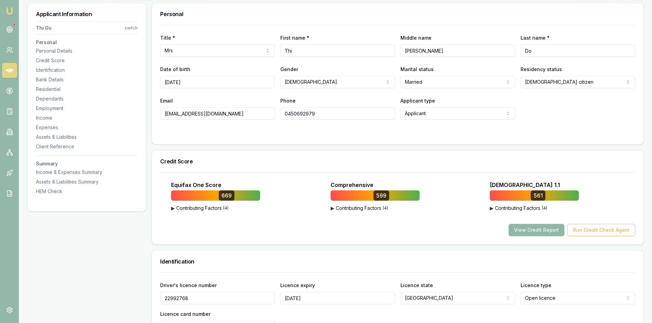
click at [546, 232] on button "View Credit Report" at bounding box center [536, 230] width 56 height 12
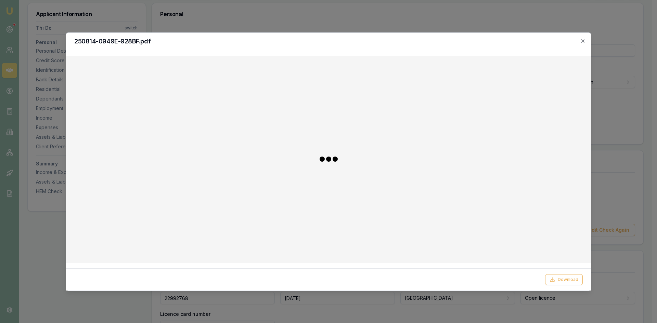
click at [581, 40] on icon "button" at bounding box center [582, 40] width 5 height 5
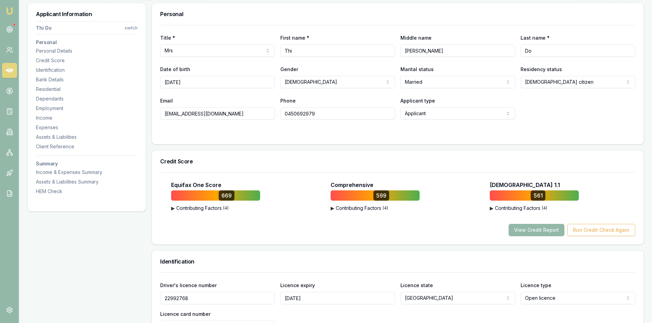
scroll to position [34, 0]
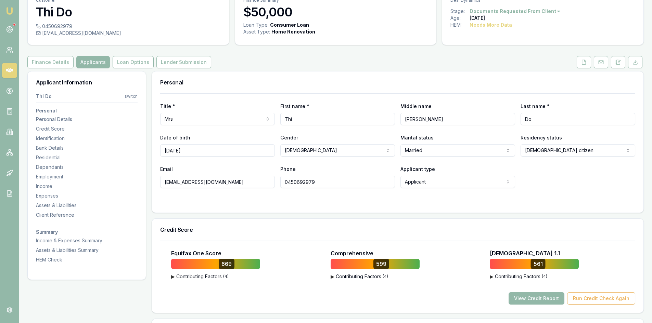
click at [319, 185] on input "0450692979" at bounding box center [337, 182] width 115 height 12
click at [527, 301] on button "View Credit Report" at bounding box center [536, 299] width 56 height 12
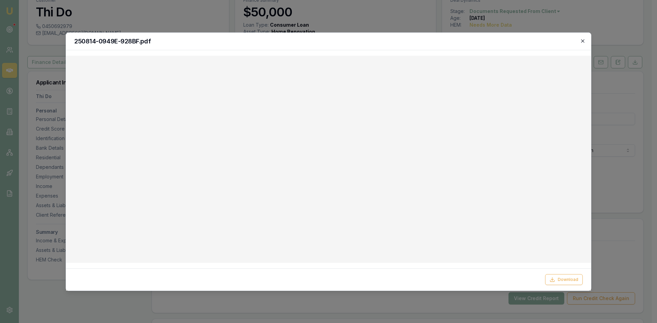
click at [584, 42] on icon "button" at bounding box center [582, 40] width 3 height 3
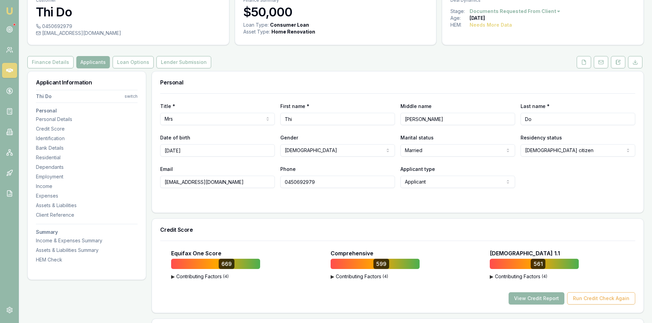
scroll to position [0, 0]
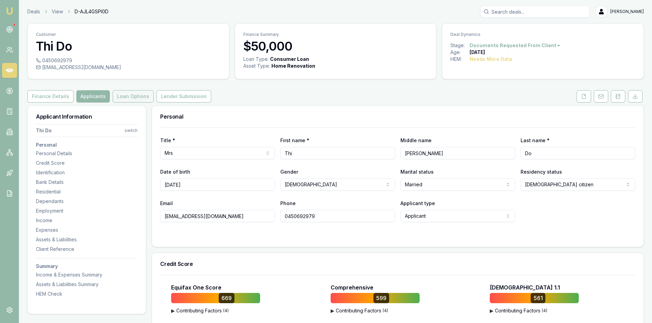
click at [132, 97] on button "Loan Options" at bounding box center [133, 96] width 41 height 12
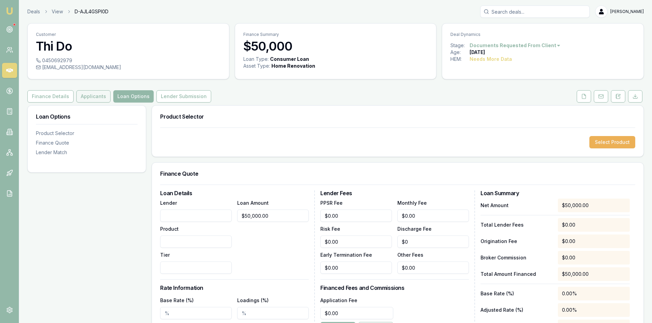
click at [81, 98] on button "Applicants" at bounding box center [93, 96] width 34 height 12
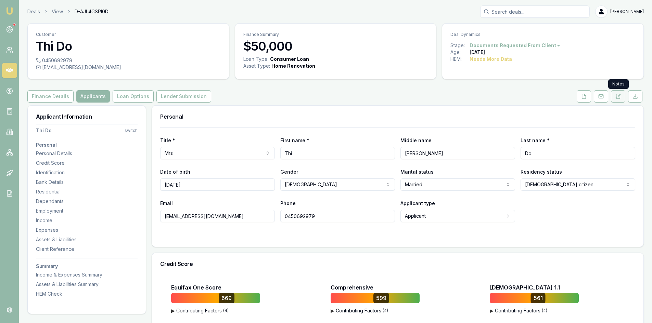
click at [617, 99] on icon at bounding box center [618, 96] width 4 height 4
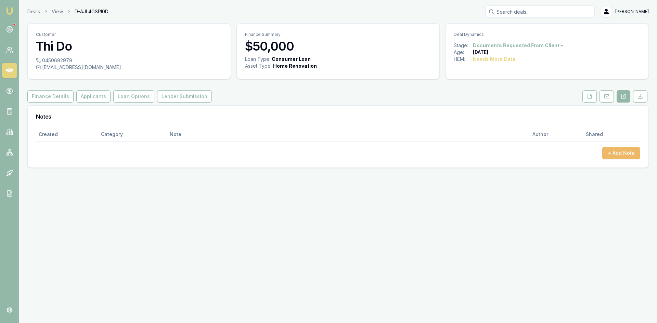
click at [616, 156] on button "+ Add Note" at bounding box center [621, 153] width 38 height 12
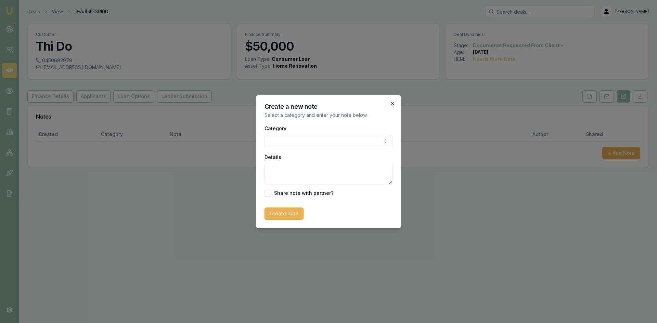
click at [392, 104] on icon "button" at bounding box center [392, 103] width 3 height 3
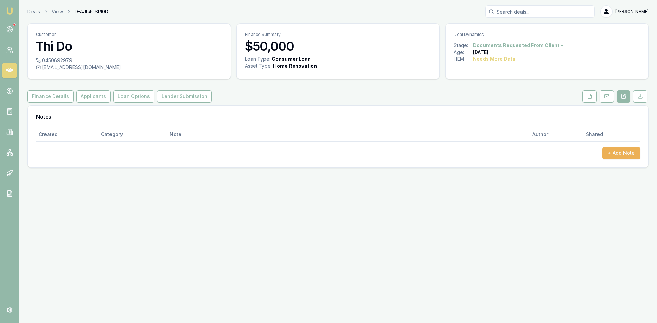
click at [15, 71] on link at bounding box center [9, 70] width 15 height 15
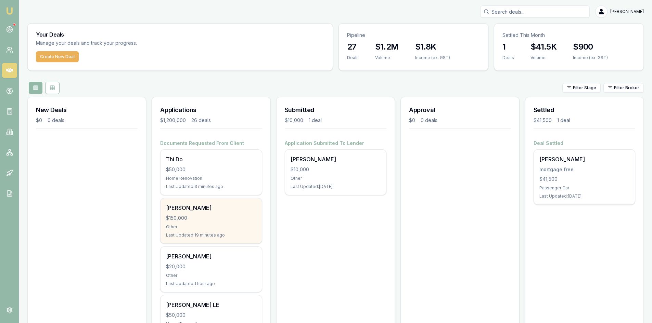
click at [199, 213] on div "Tawanda Kamuzonde $150,000 Other Last Updated: 19 minutes ago" at bounding box center [210, 220] width 101 height 45
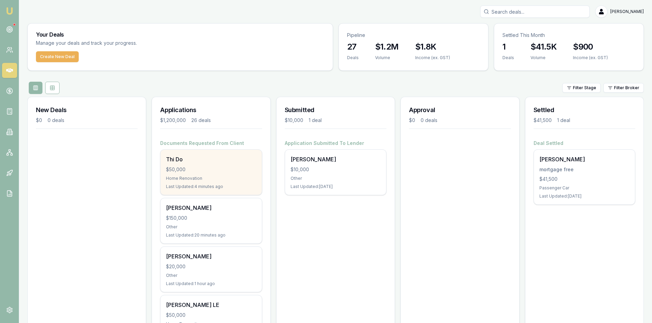
scroll to position [34, 0]
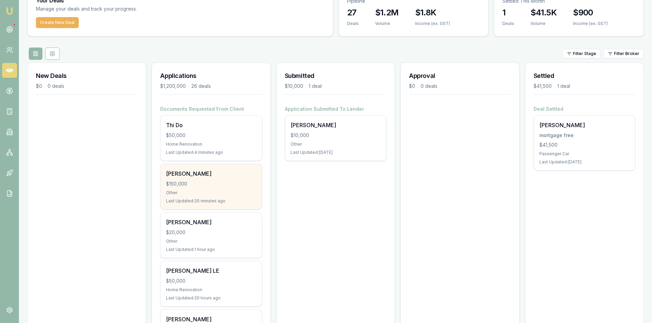
click at [214, 186] on div "$150,000" at bounding box center [211, 184] width 90 height 7
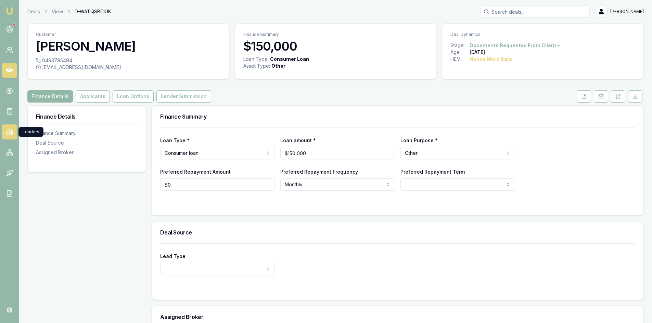
click at [7, 132] on icon at bounding box center [9, 132] width 7 height 7
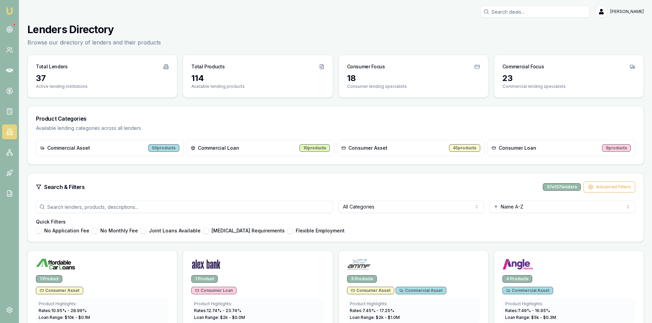
scroll to position [34, 0]
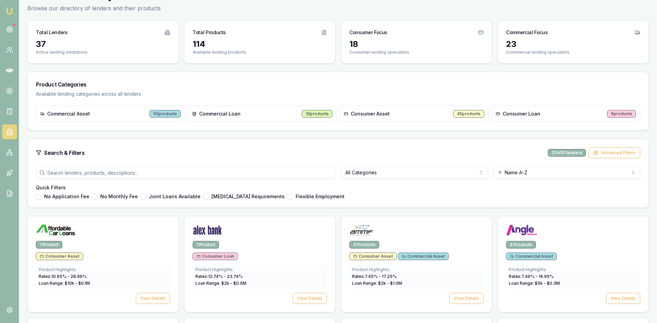
click at [374, 177] on html "Emu Broker [PERSON_NAME] Toggle Menu Lenders Directory Browse our directory of …" at bounding box center [328, 127] width 657 height 323
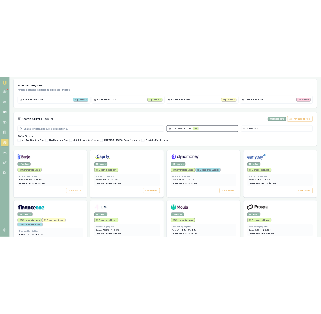
scroll to position [137, 0]
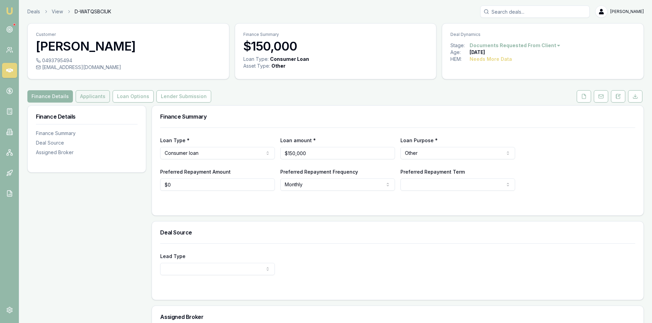
click at [98, 96] on button "Applicants" at bounding box center [93, 96] width 34 height 12
